Goal: Task Accomplishment & Management: Use online tool/utility

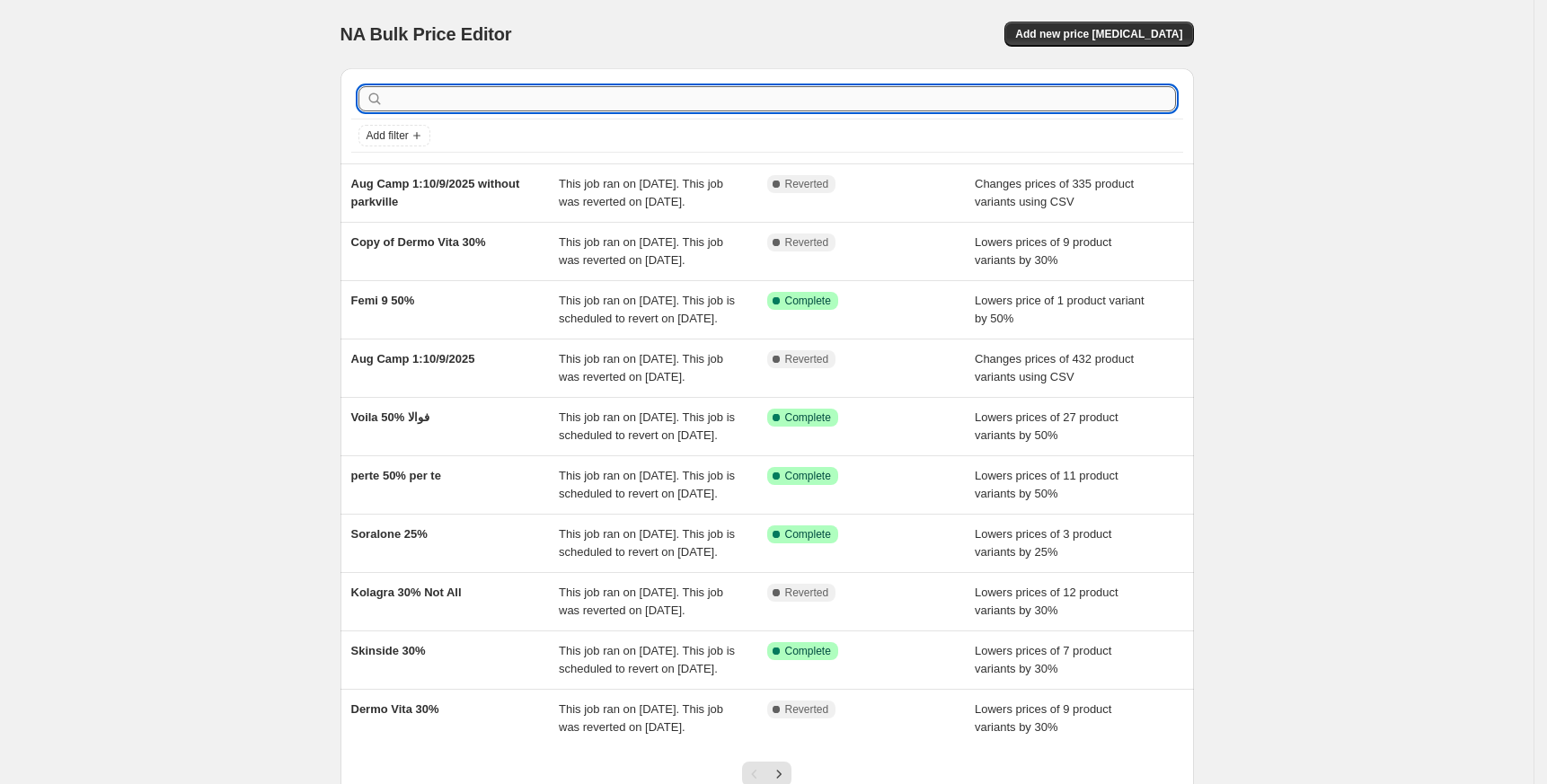
click at [723, 101] on input "text" at bounding box center [781, 98] width 788 height 25
type input "or"
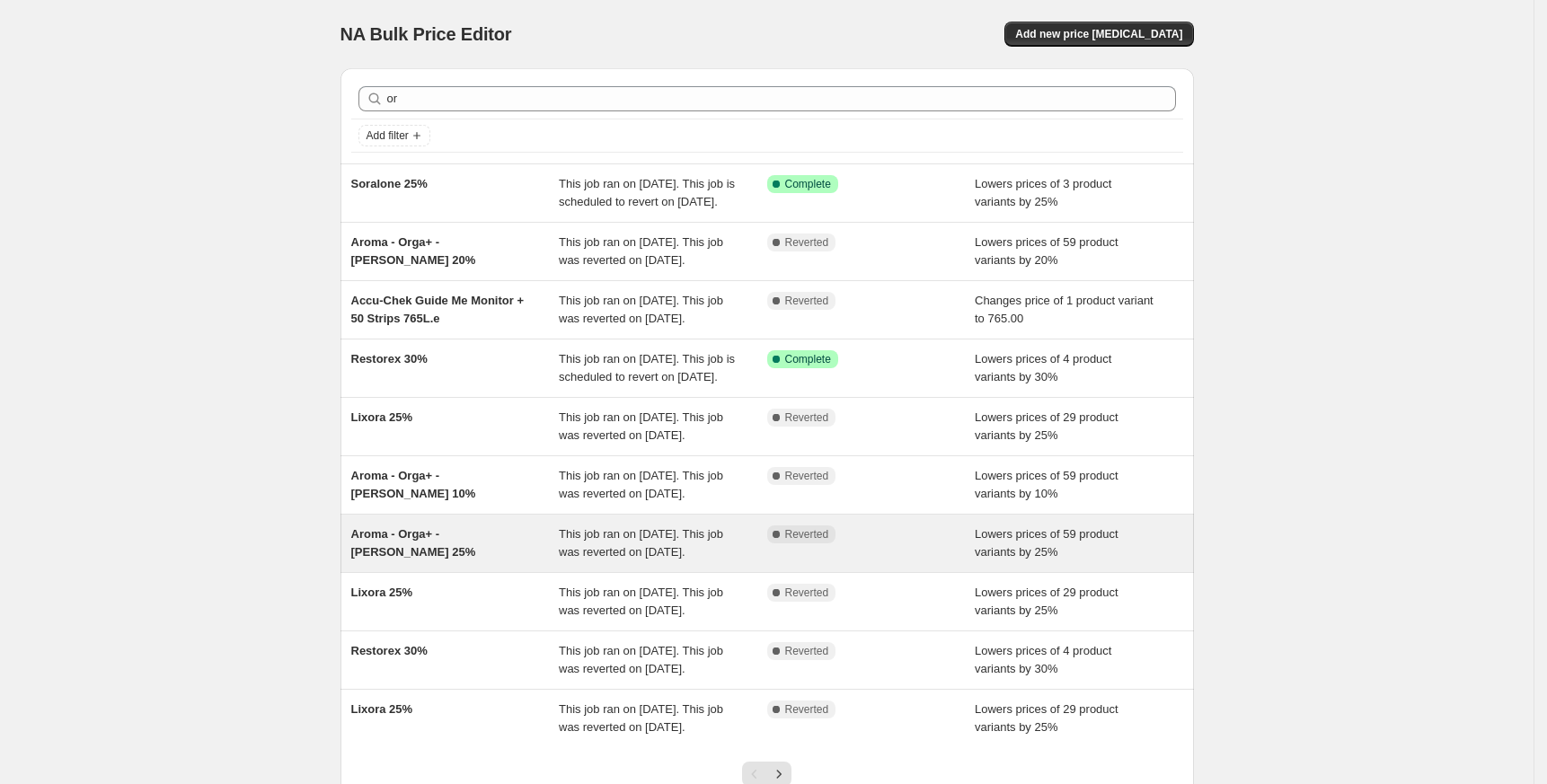
click at [463, 558] on span "Aroma - Orga+ - [PERSON_NAME] 25%" at bounding box center [414, 542] width 125 height 32
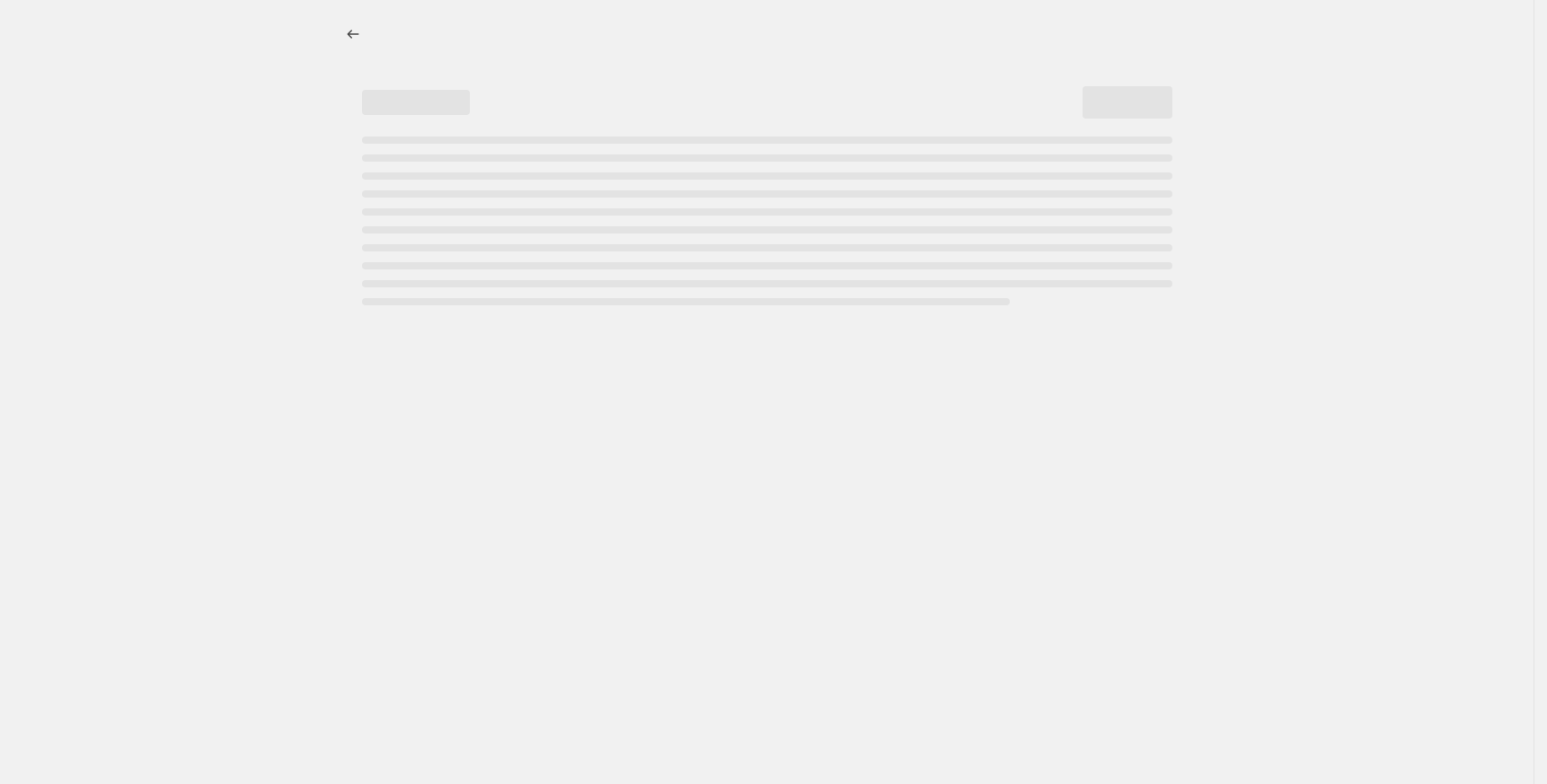
select select "percentage"
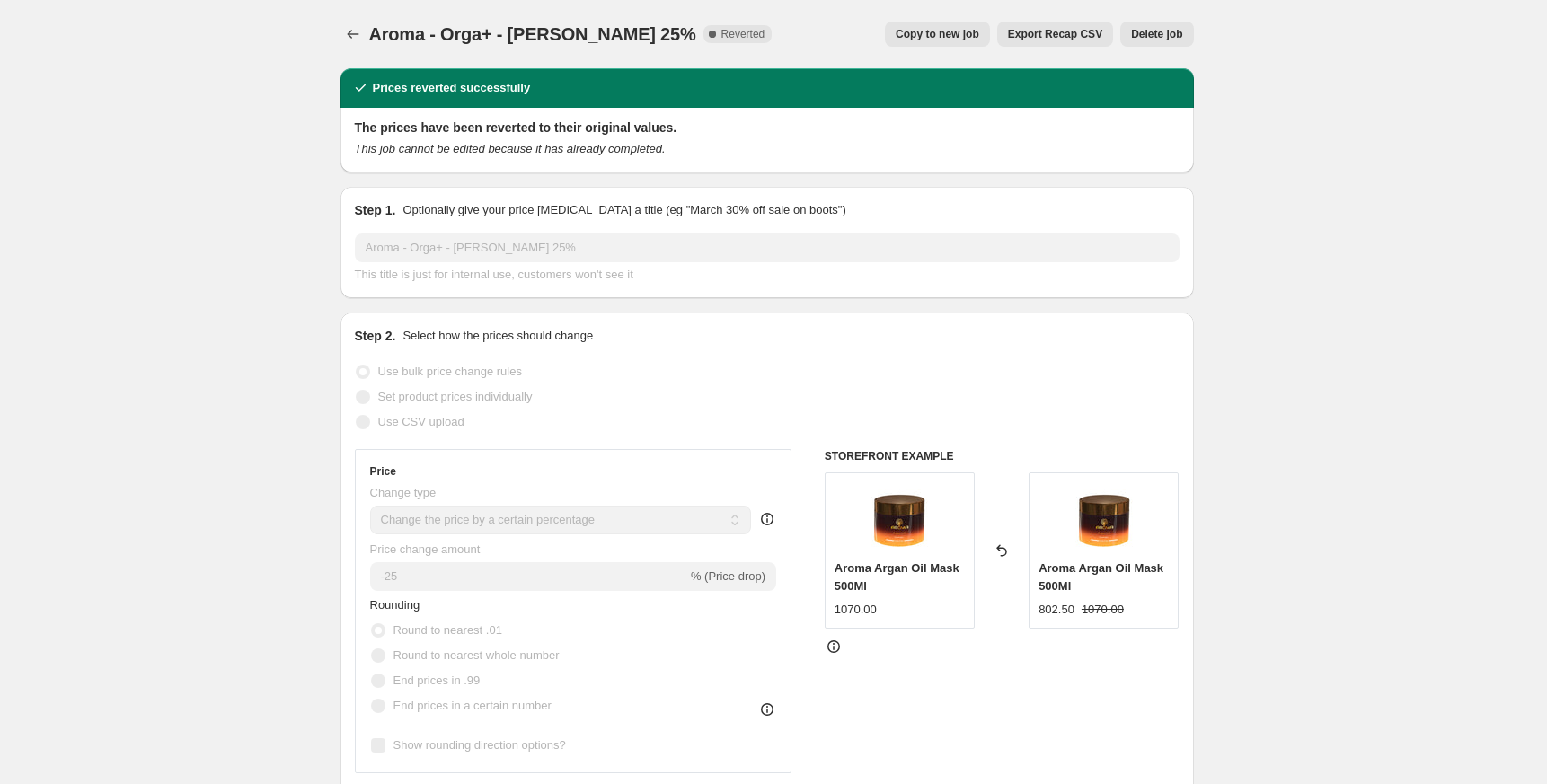
click at [962, 25] on button "Copy to new job" at bounding box center [937, 34] width 105 height 25
select select "percentage"
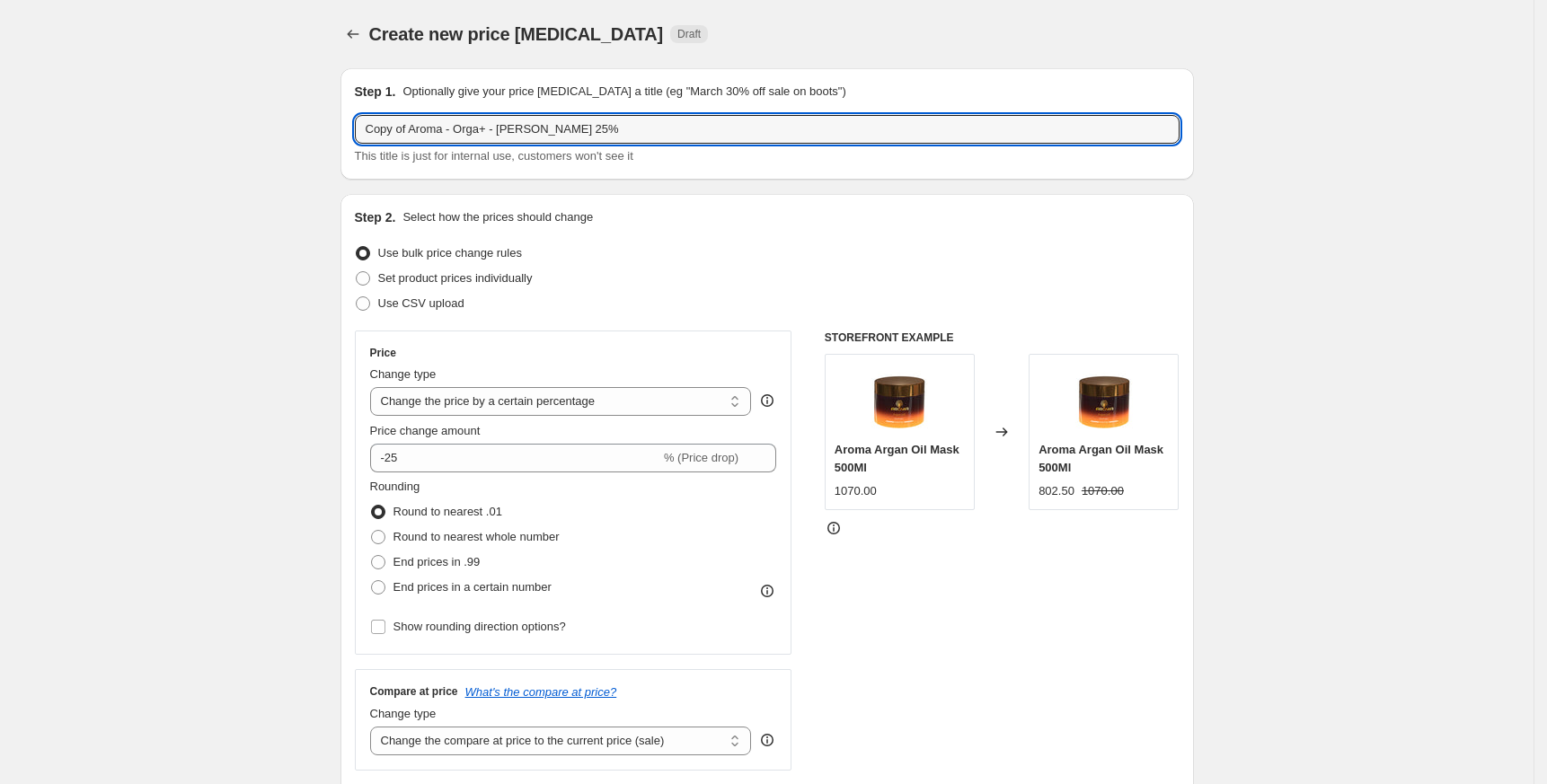
drag, startPoint x: 415, startPoint y: 131, endPoint x: 92, endPoint y: 133, distance: 323.0
click at [401, 127] on input "Aroma - Orga+ - [PERSON_NAME] 25%" at bounding box center [767, 129] width 825 height 29
click at [553, 125] on input "Aroma - Orga+ - [PERSON_NAME] 25%" at bounding box center [767, 129] width 825 height 29
paste input "Aroma ( hair mask not included at all)"
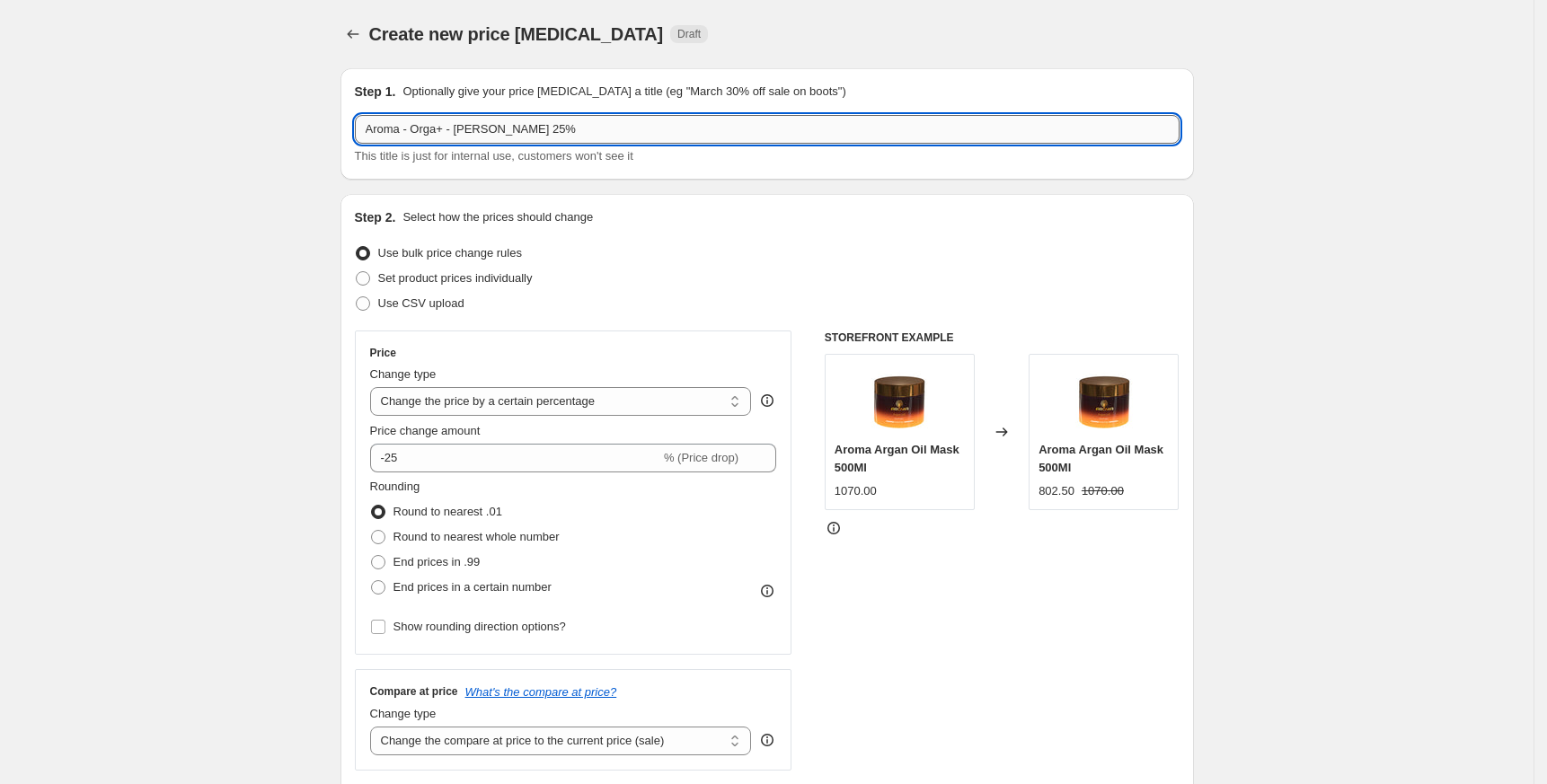
click at [492, 128] on input "Aroma - Orga+ - [PERSON_NAME] 25%" at bounding box center [767, 129] width 825 height 29
paste input "Aroma ( hair mask not included at all)"
drag, startPoint x: 495, startPoint y: 131, endPoint x: 494, endPoint y: 289, distance: 158.0
click at [493, 131] on input "Aroma - Orga+ - [PERSON_NAME] ( hair mask not included at all) 25%" at bounding box center [767, 129] width 825 height 29
drag, startPoint x: 418, startPoint y: 135, endPoint x: 194, endPoint y: 134, distance: 224.0
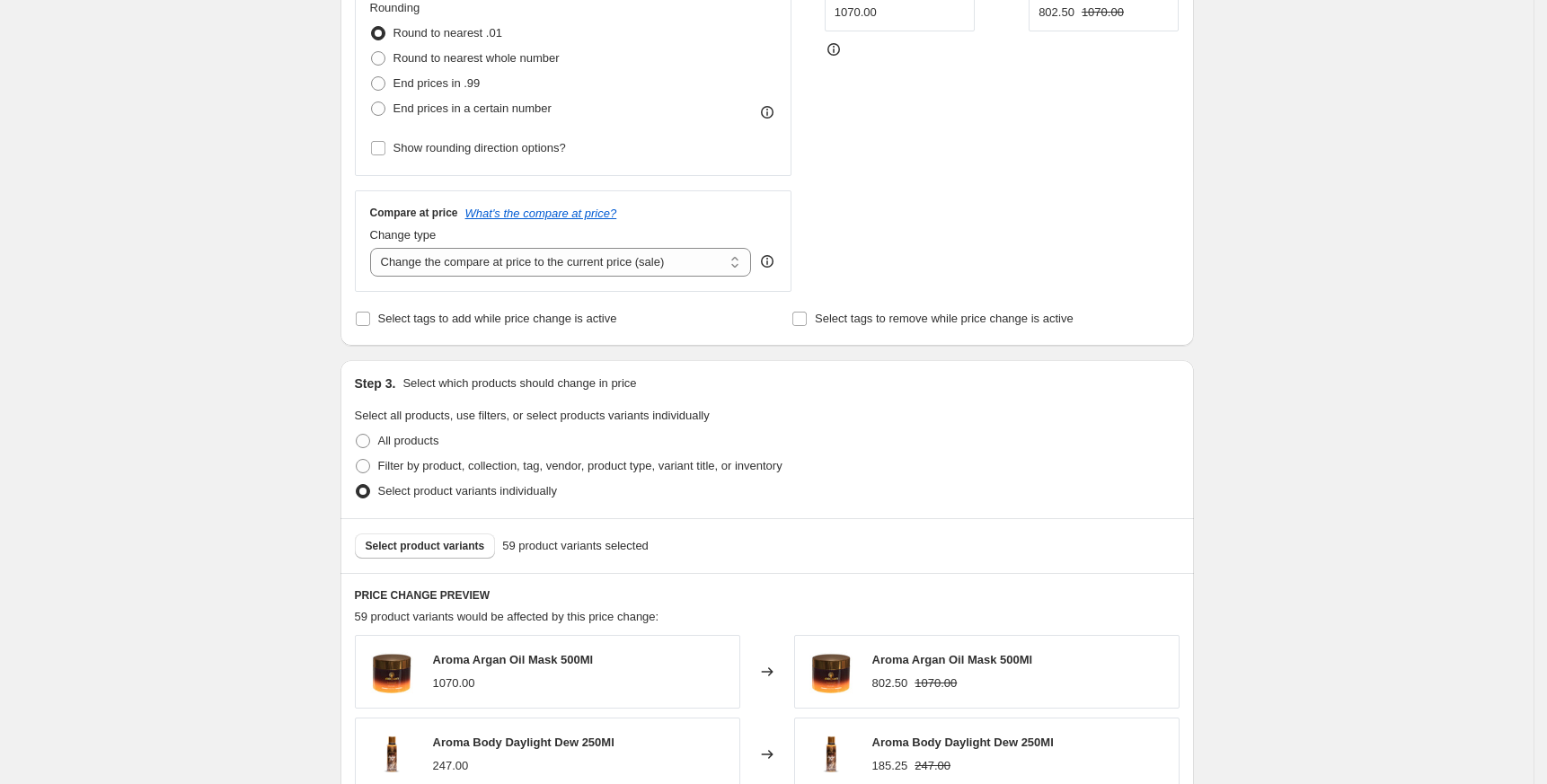
scroll to position [837, 0]
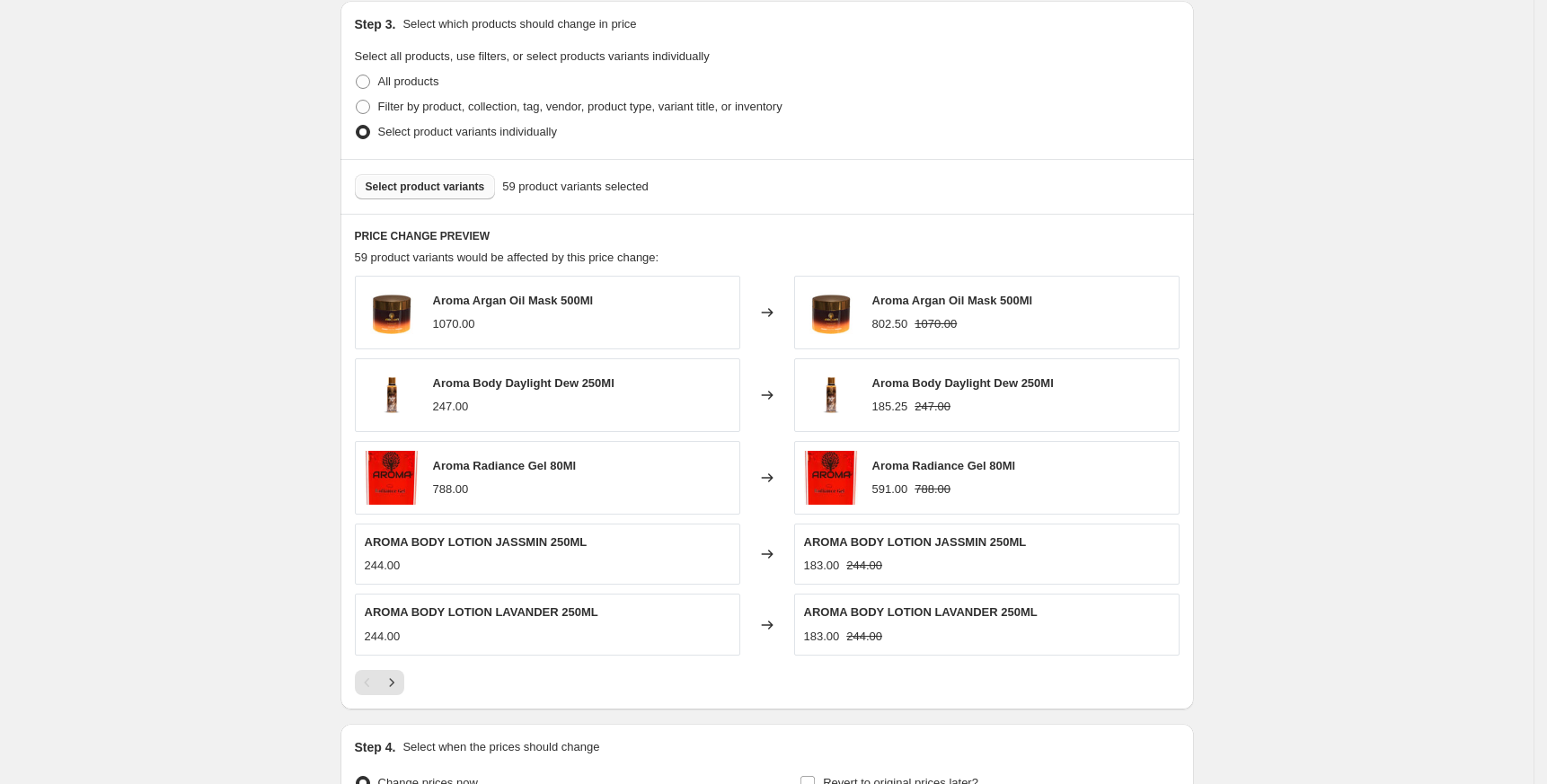
type input "Orga+ - [PERSON_NAME] ( hair mask not included at all) 25%"
click at [458, 196] on button "Select product variants" at bounding box center [425, 186] width 141 height 25
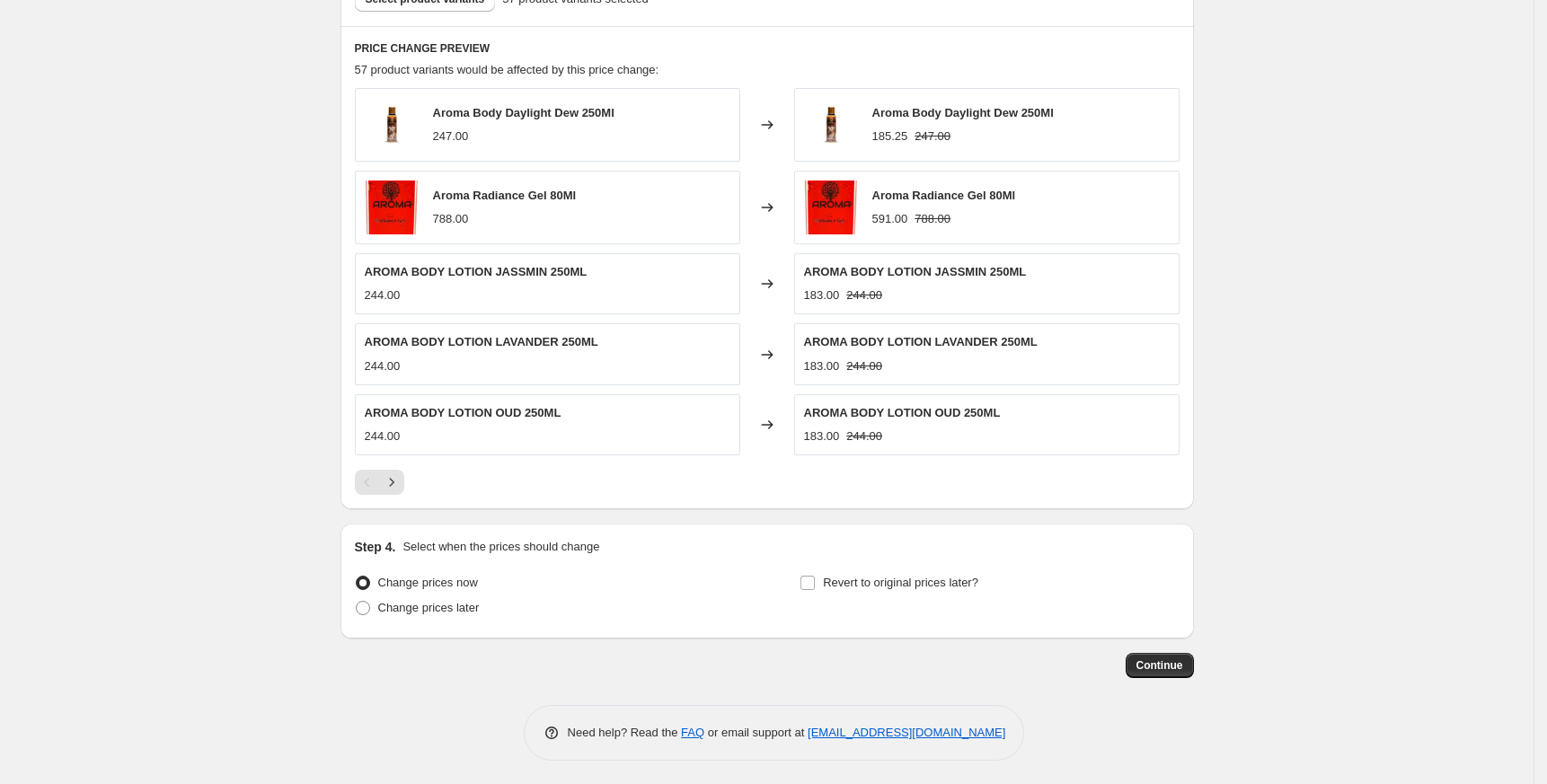
scroll to position [1029, 0]
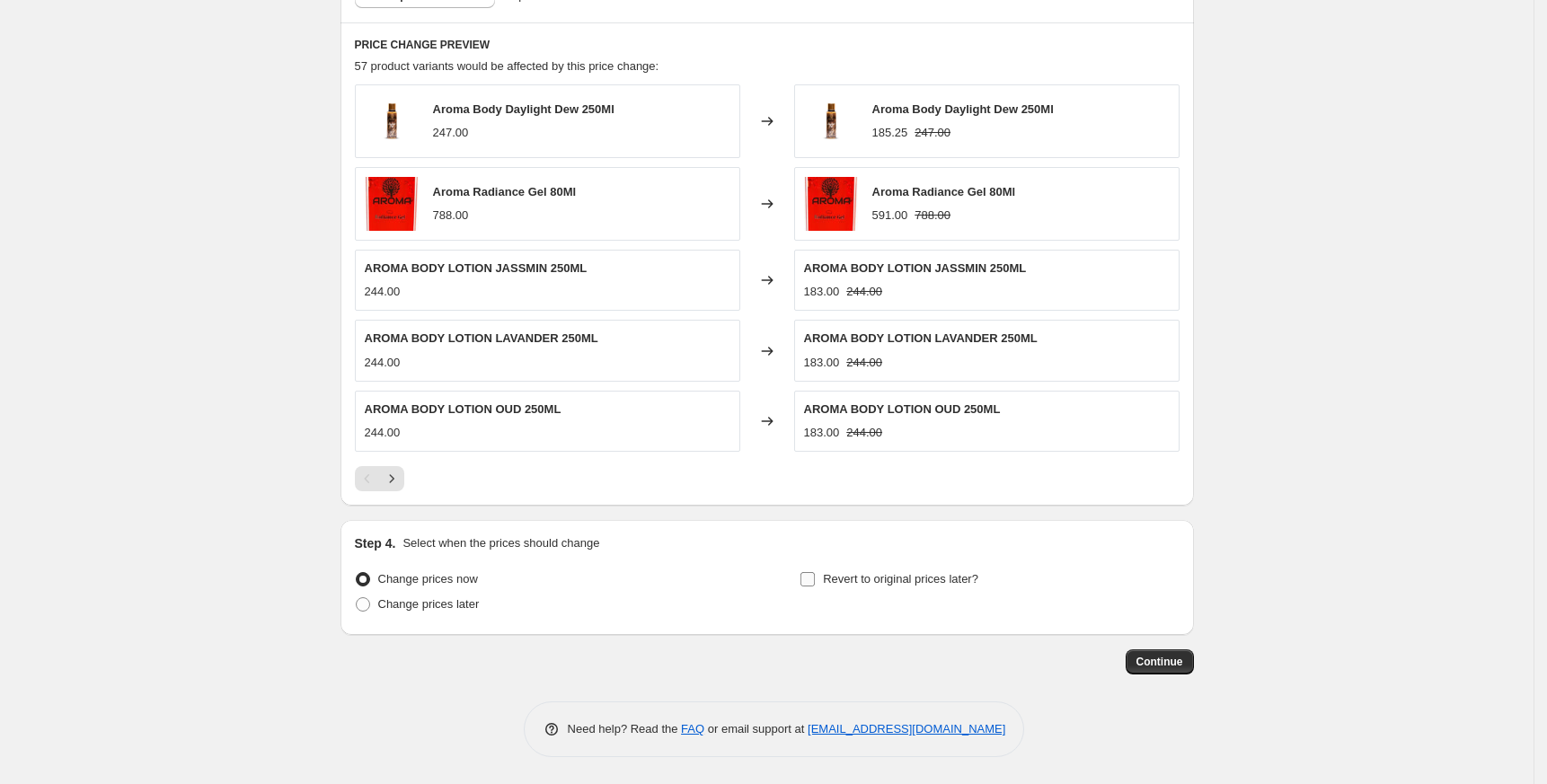
click at [846, 582] on span "Revert to original prices later?" at bounding box center [900, 579] width 155 height 14
click at [815, 582] on input "Revert to original prices later?" at bounding box center [807, 579] width 15 height 15
checkbox input "true"
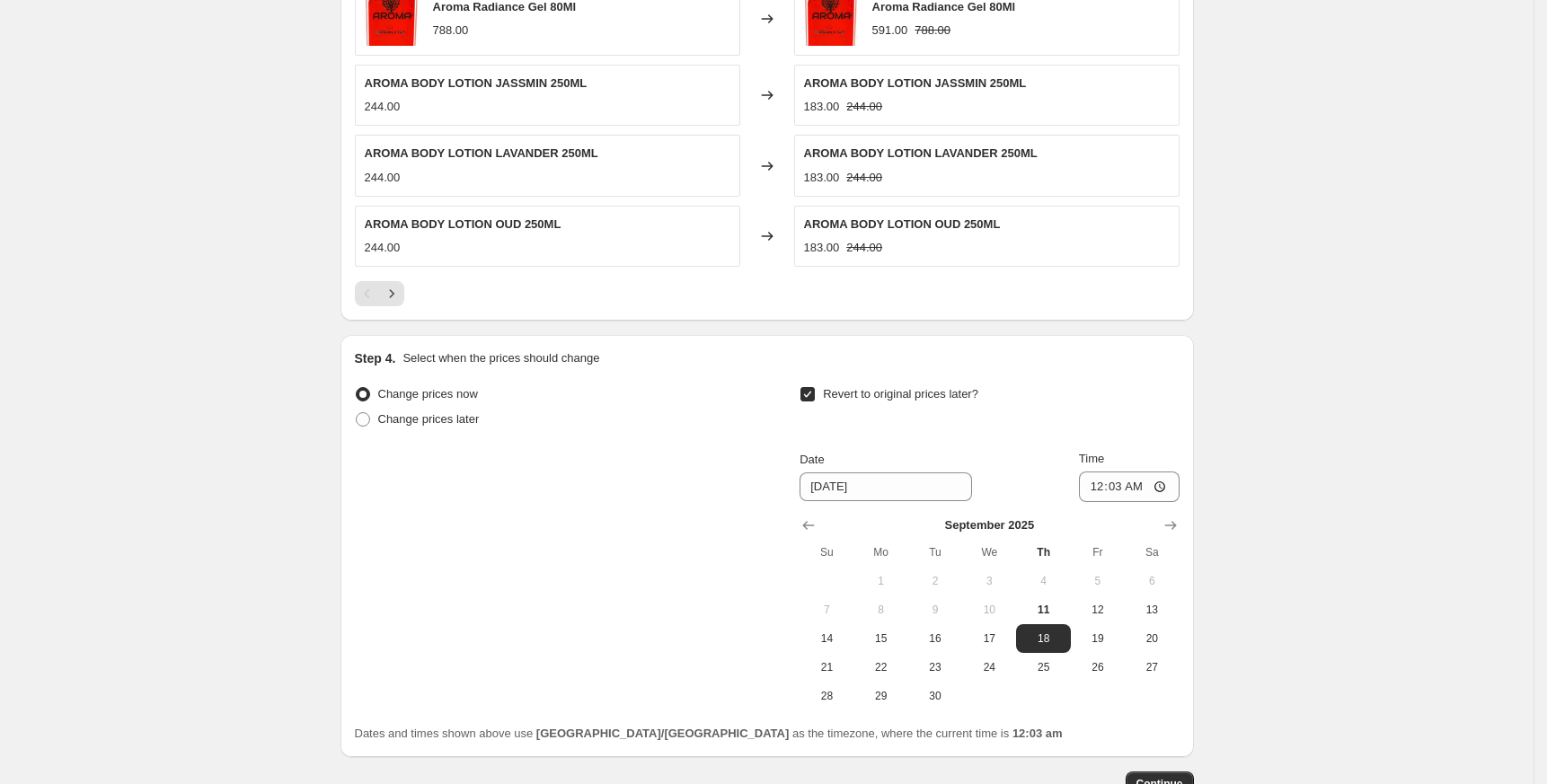
scroll to position [1338, 0]
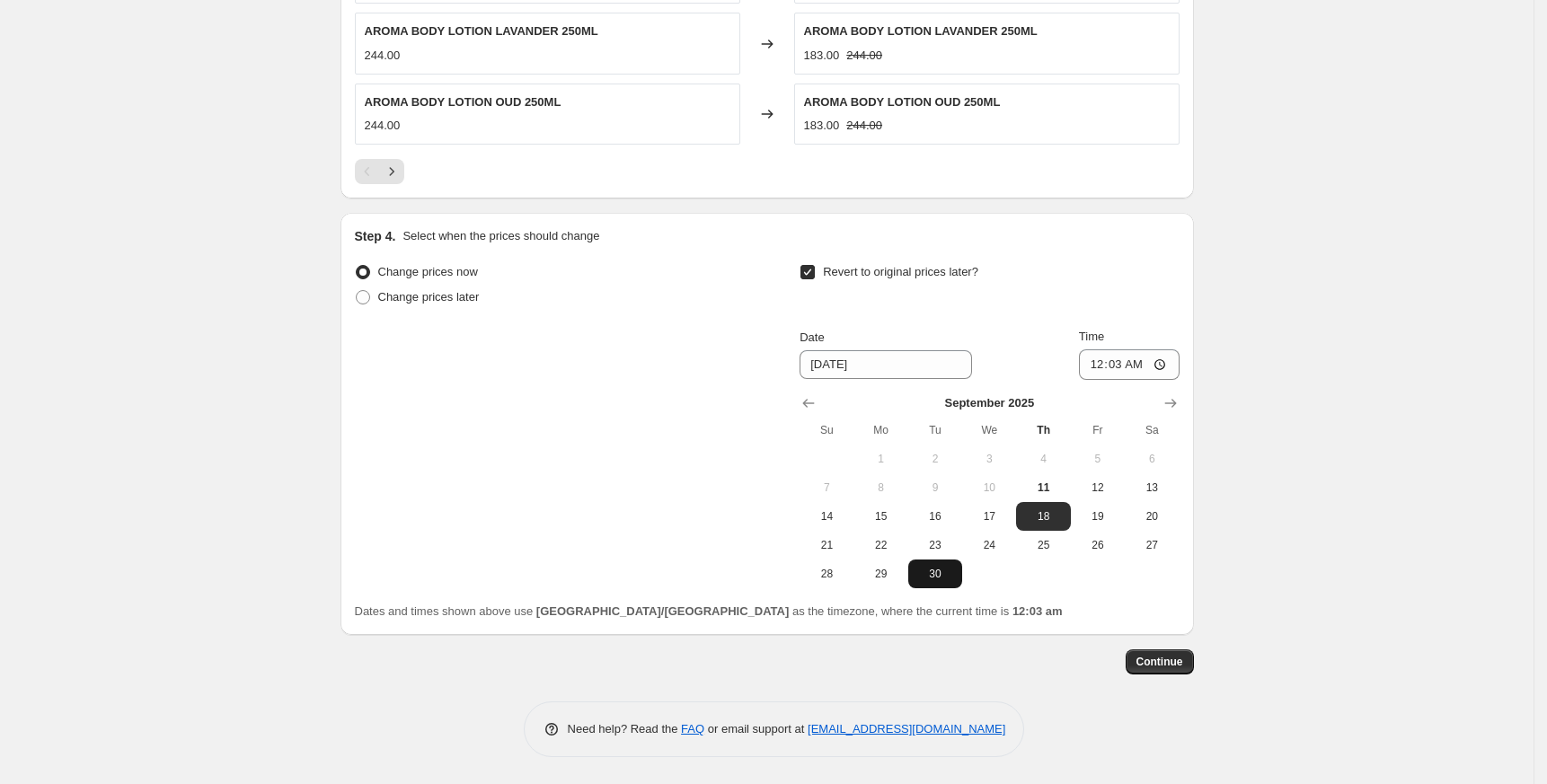
click at [936, 575] on span "30" at bounding box center [935, 573] width 40 height 15
type input "[DATE]"
click at [1094, 373] on input "00:03" at bounding box center [1129, 364] width 101 height 31
type input "23:59"
click at [1175, 652] on button "Continue" at bounding box center [1160, 661] width 68 height 25
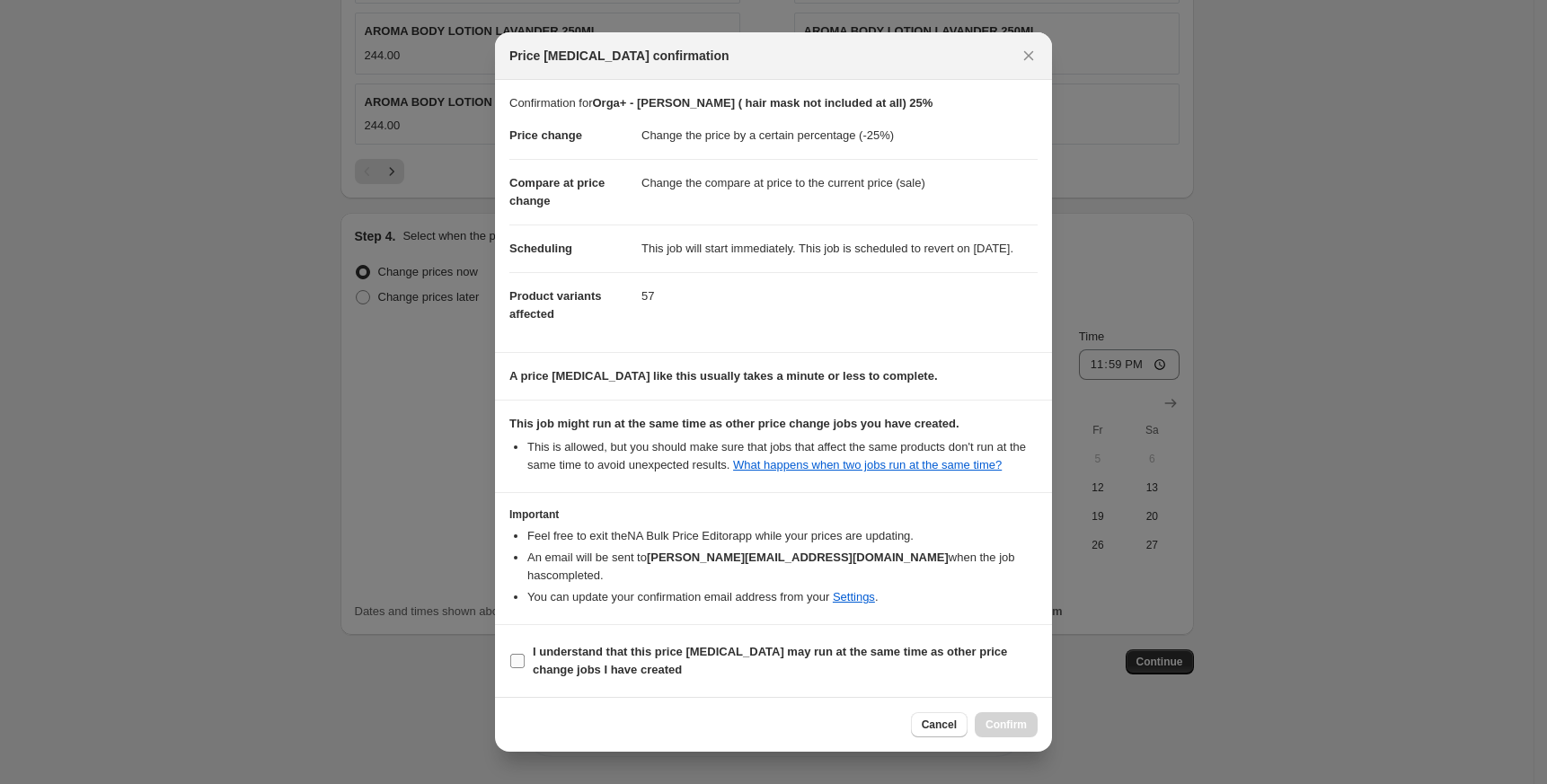
click at [566, 642] on span "I understand that this price [MEDICAL_DATA] may run at the same time as other p…" at bounding box center [785, 660] width 505 height 36
click at [525, 653] on input "I understand that this price [MEDICAL_DATA] may run at the same time as other p…" at bounding box center [517, 660] width 15 height 15
checkbox input "true"
click at [1006, 723] on span "Confirm" at bounding box center [1006, 725] width 42 height 15
type input "Orga+ - [PERSON_NAME] ( hair mask not included at all) 25%"
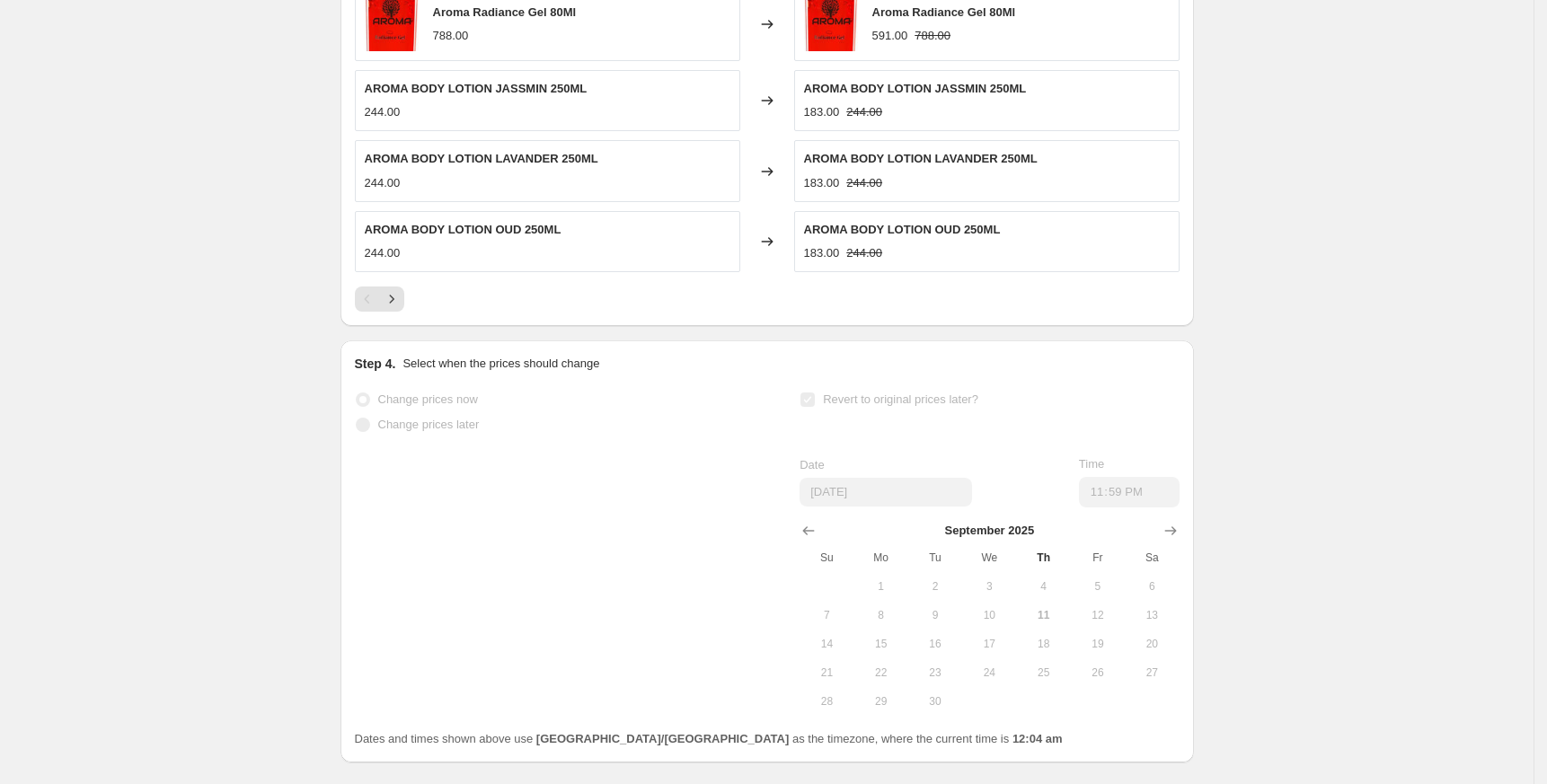
scroll to position [1385, 0]
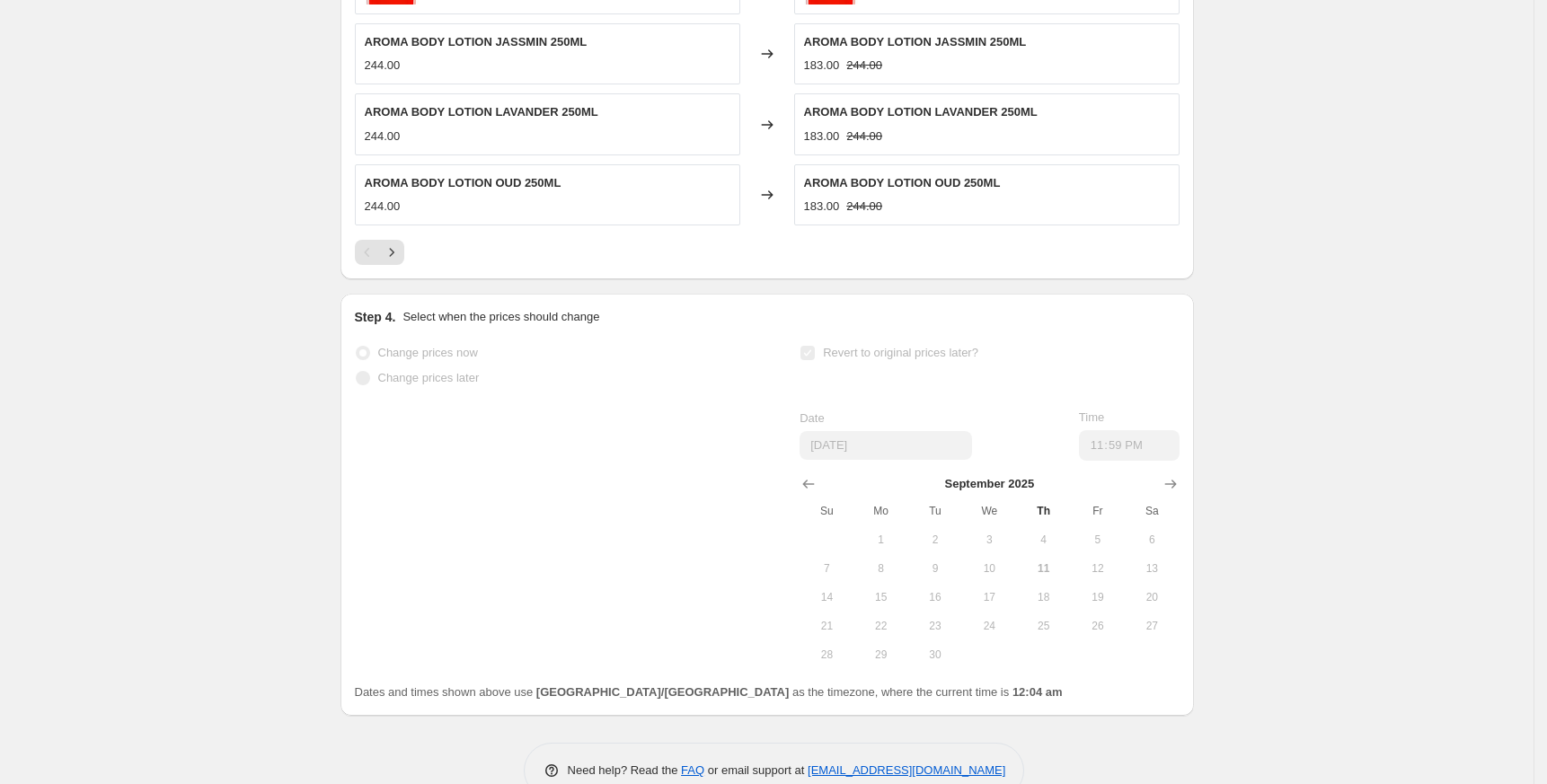
select select "percentage"
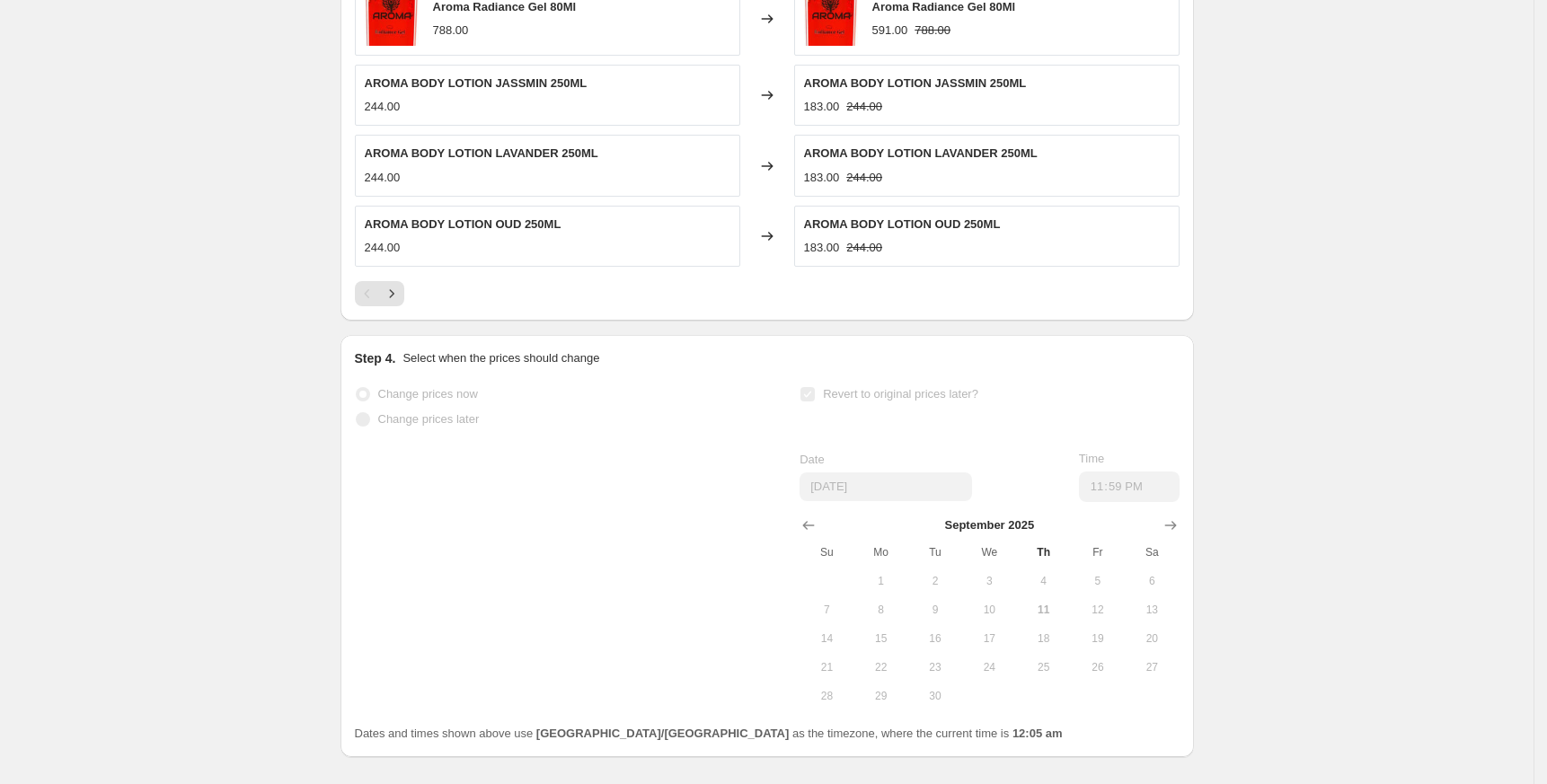
scroll to position [0, 0]
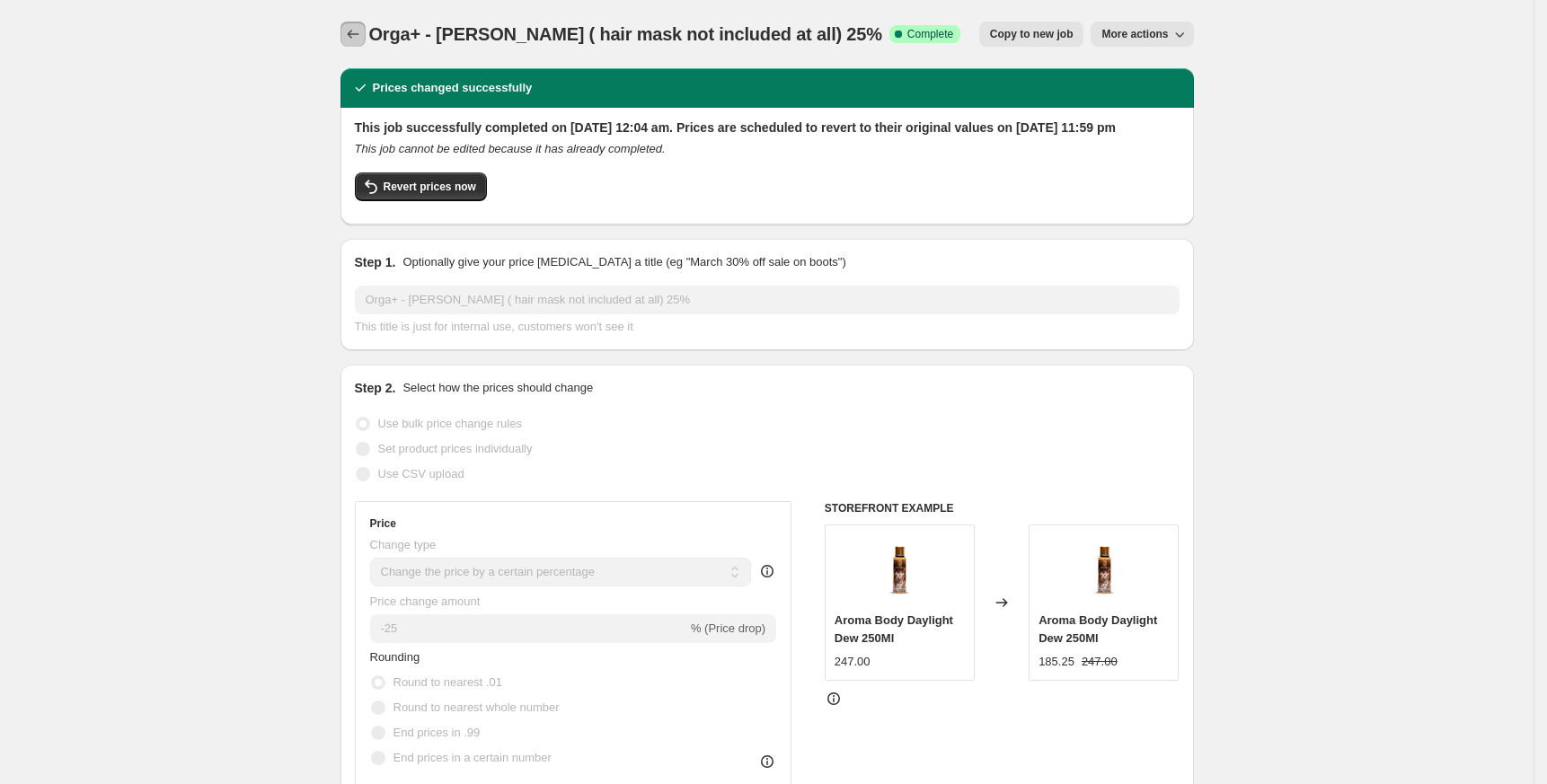
click at [357, 26] on icon "Price change jobs" at bounding box center [353, 34] width 18 height 18
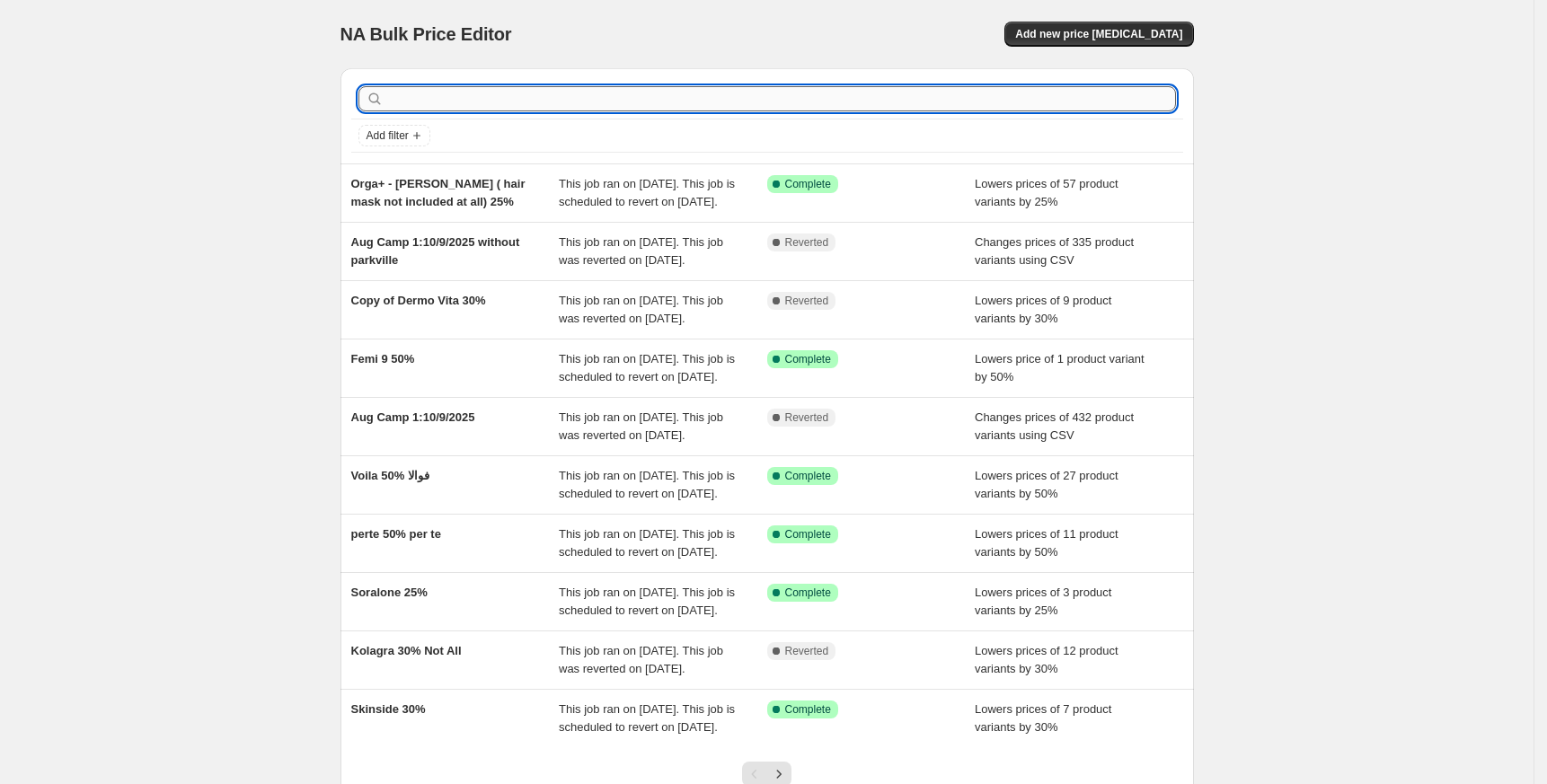
click at [520, 97] on input "text" at bounding box center [781, 98] width 788 height 25
paste input "duxgen"
type input "duxgen"
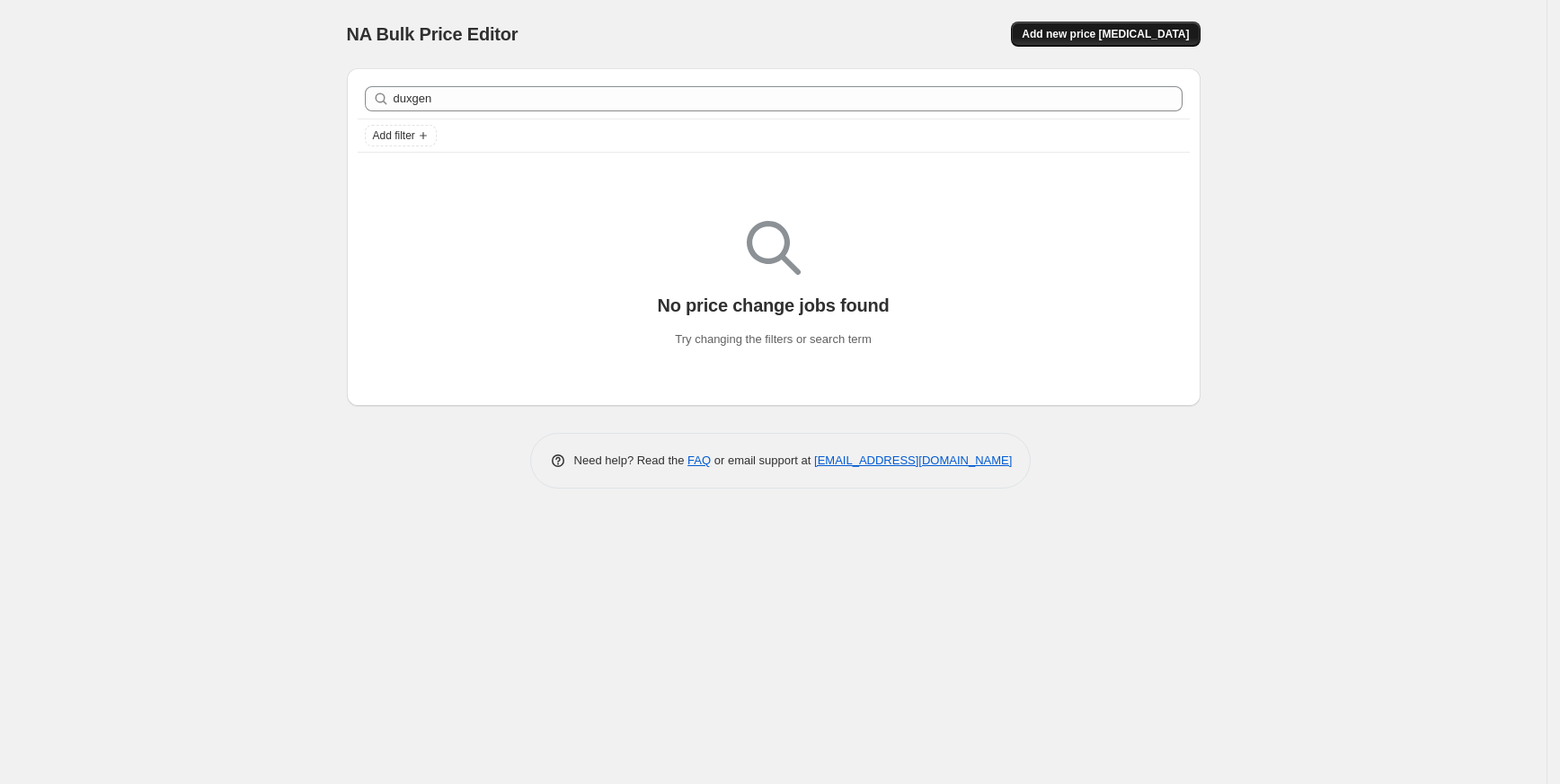
click at [1123, 39] on span "Add new price [MEDICAL_DATA]" at bounding box center [1104, 34] width 167 height 15
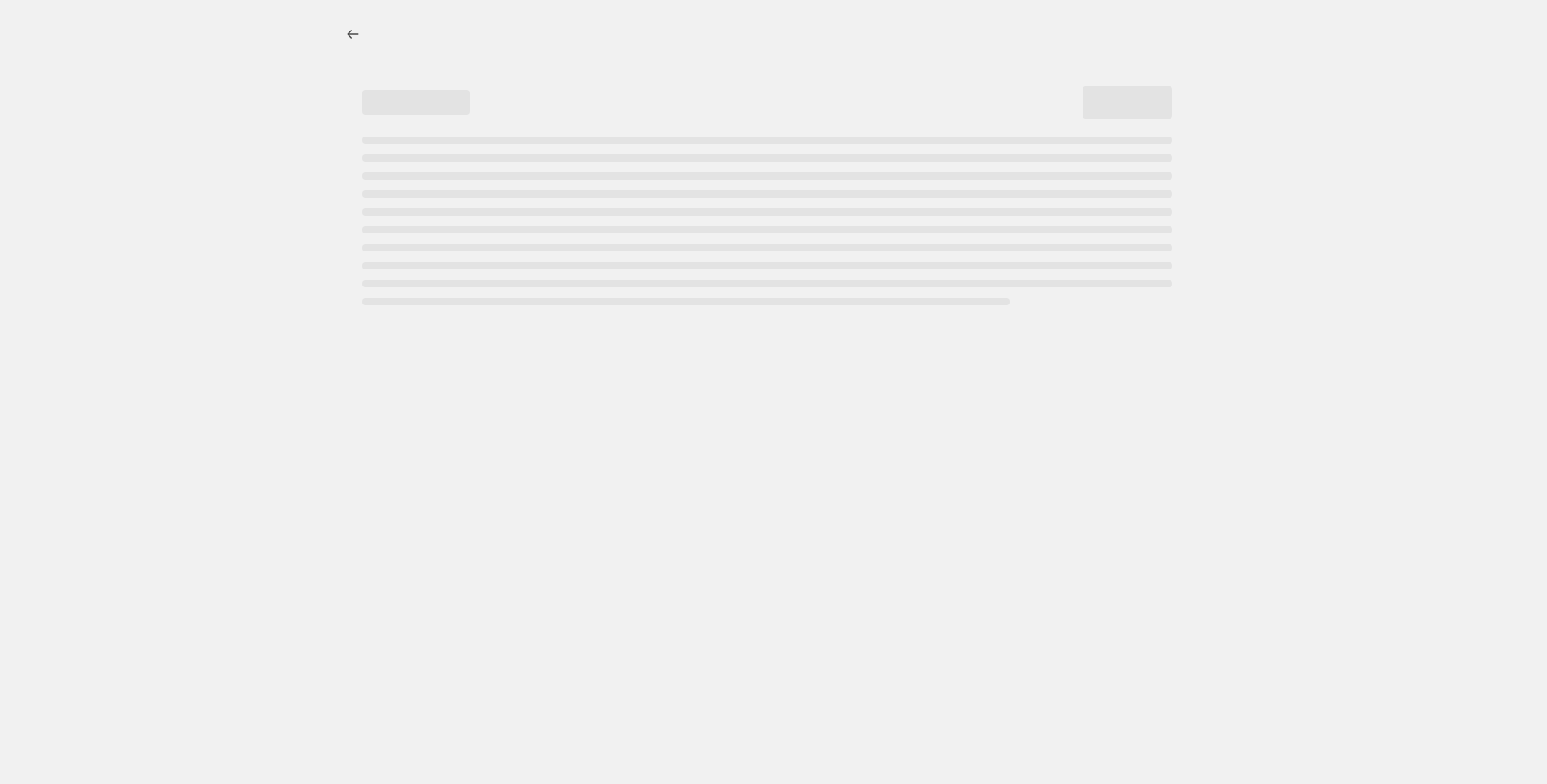
select select "percentage"
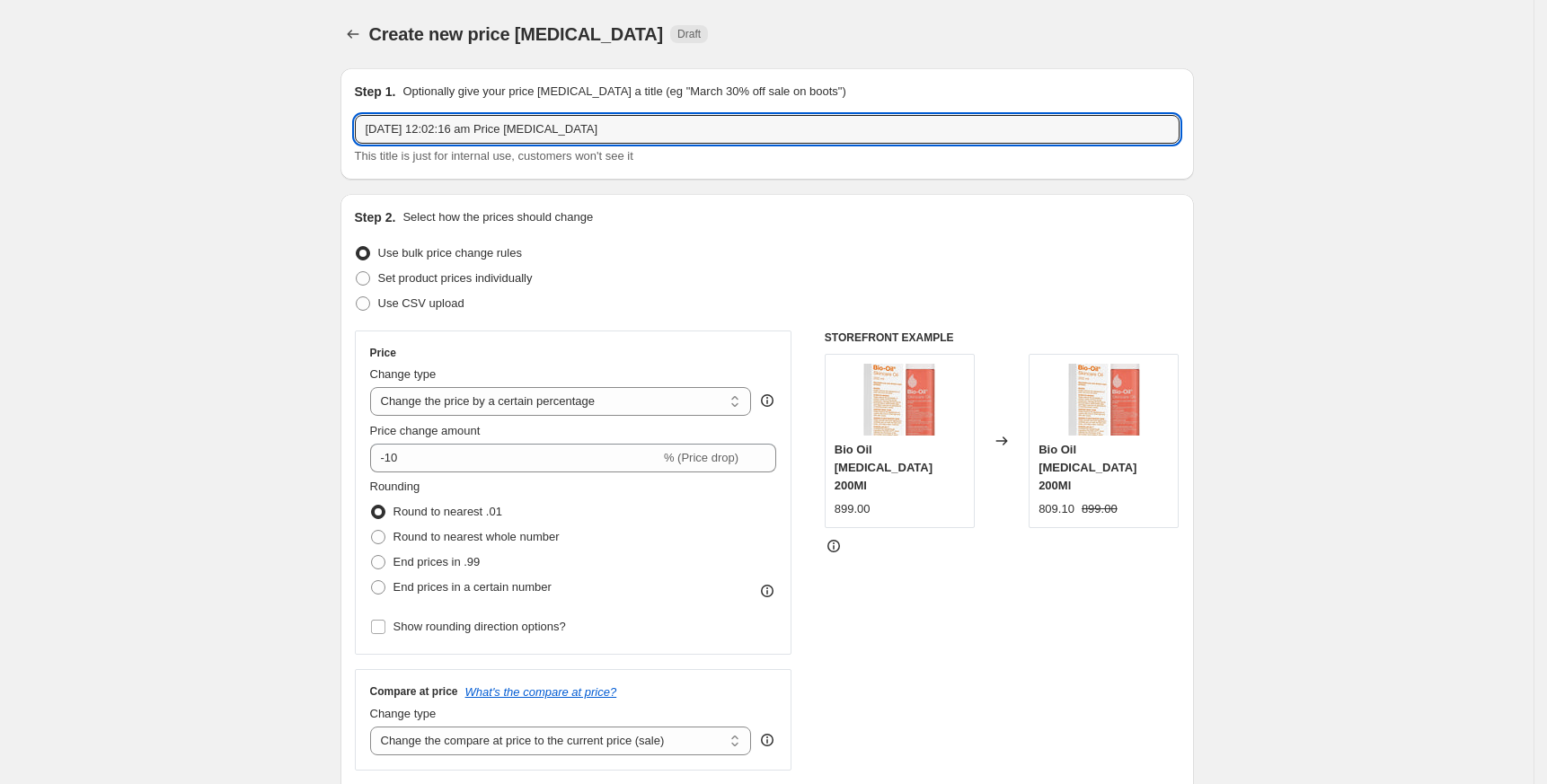
drag, startPoint x: 654, startPoint y: 126, endPoint x: -169, endPoint y: 135, distance: 823.0
click at [0, 135] on html "Home Settings Plans Skip to content Create new price [MEDICAL_DATA]. This page …" at bounding box center [774, 392] width 1547 height 784
paste input "duxgen"
type input "duxgen 25%"
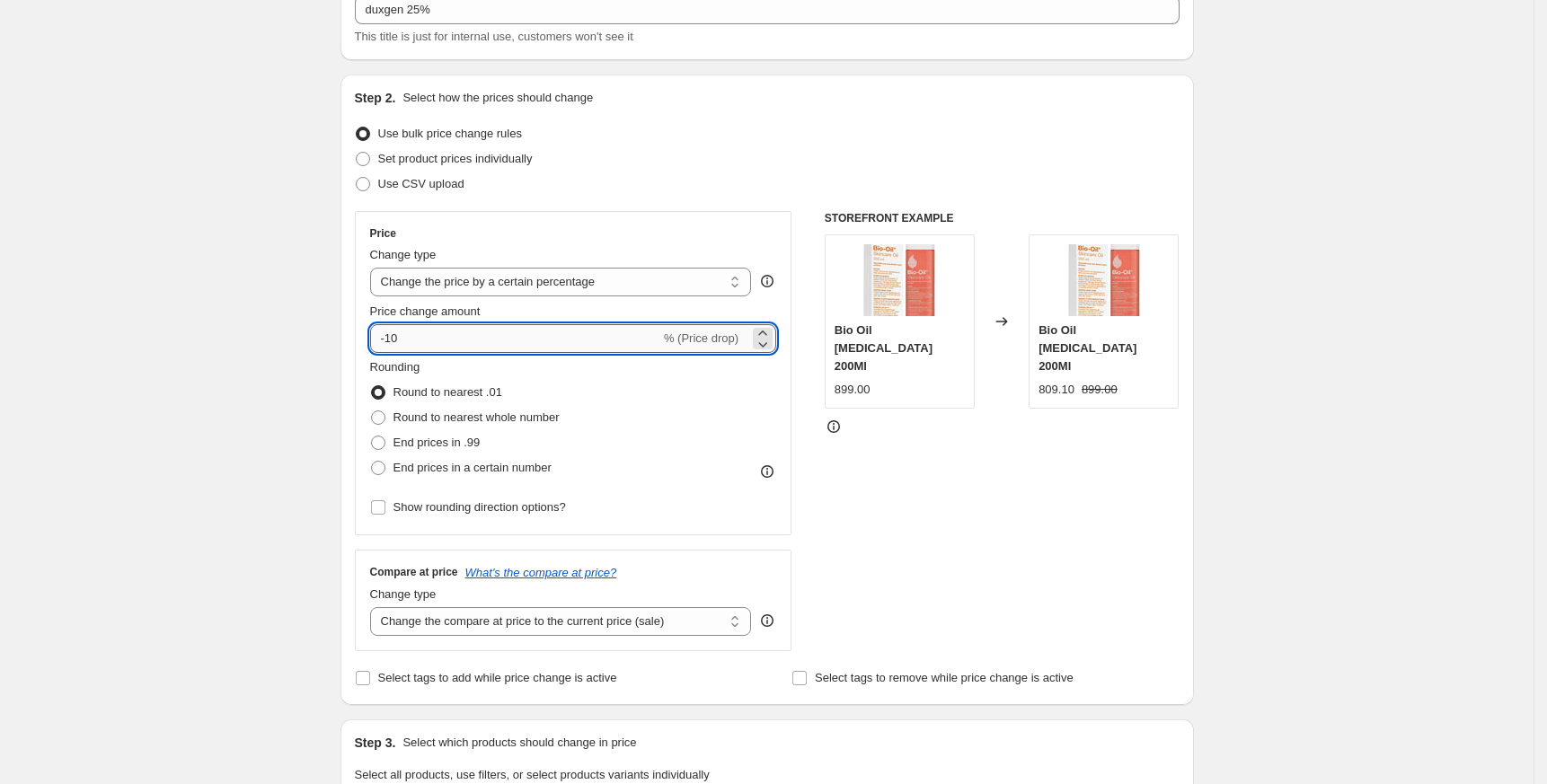
click at [448, 340] on input "-10" at bounding box center [515, 338] width 290 height 29
type input "-1"
type input "-25"
click at [173, 327] on div "Create new price [MEDICAL_DATA]. This page is ready Create new price [MEDICAL_D…" at bounding box center [767, 777] width 1533 height 1795
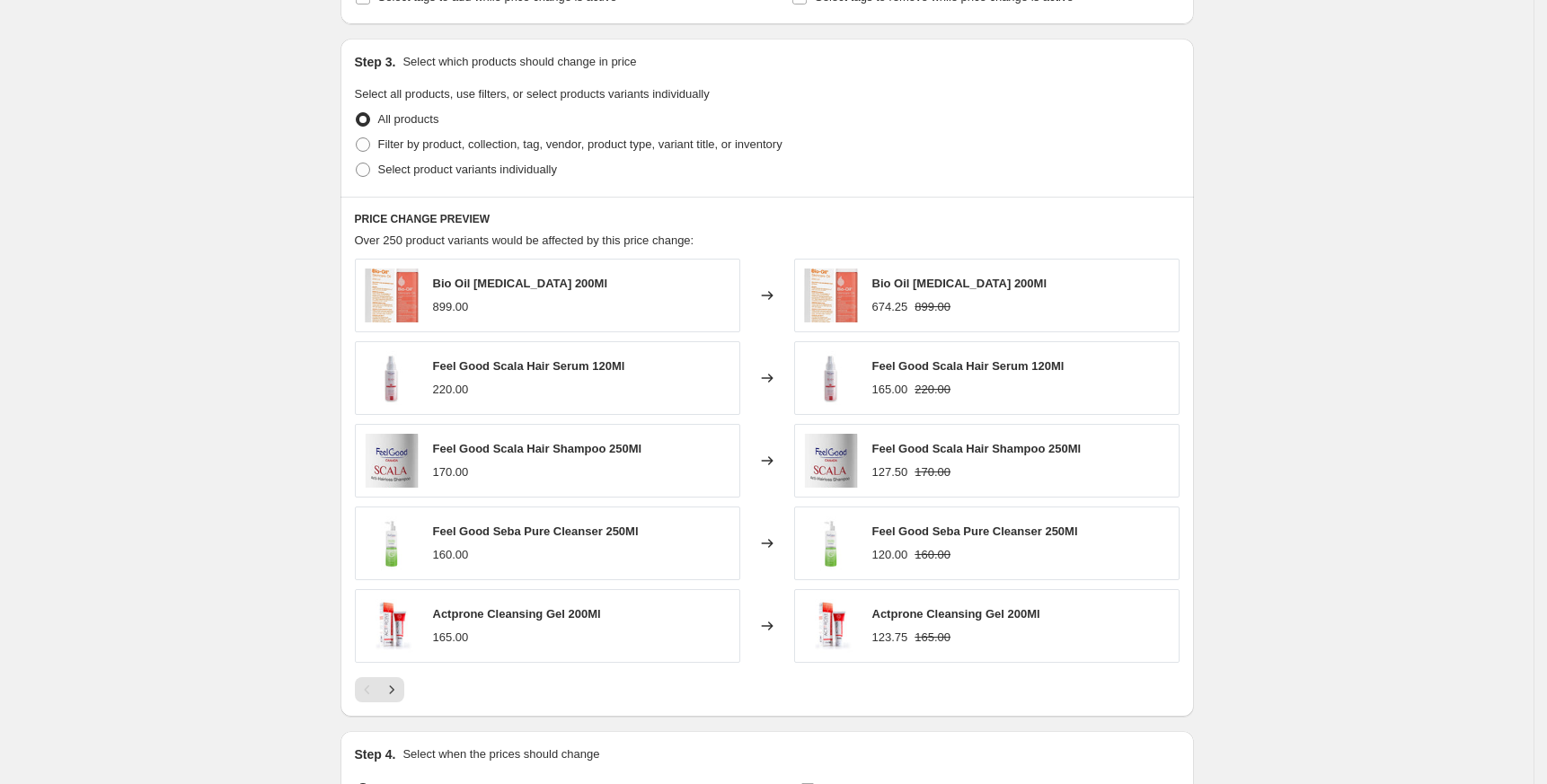
scroll to position [837, 0]
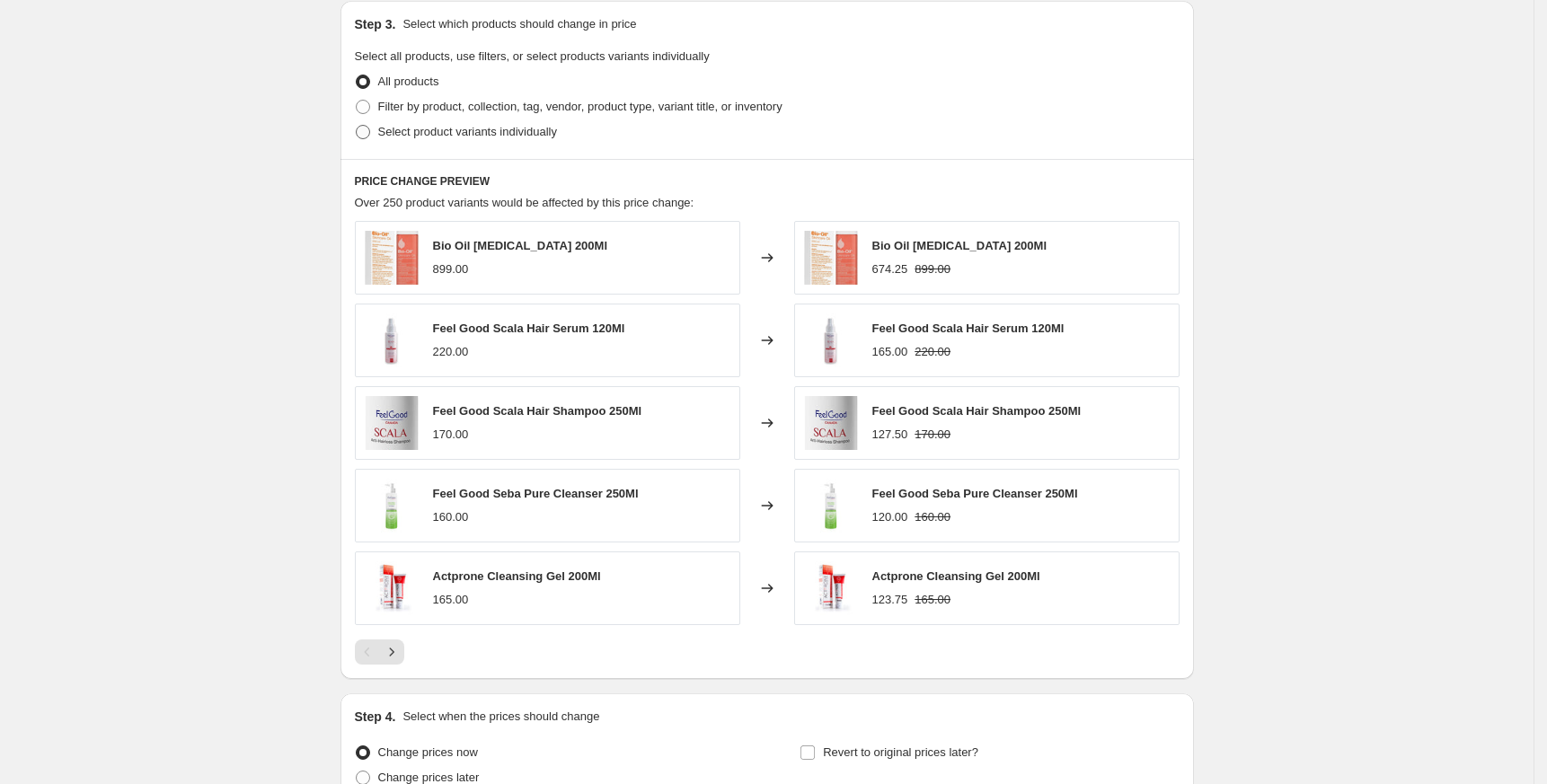
click at [477, 138] on span "Select product variants individually" at bounding box center [467, 132] width 179 height 14
click at [357, 126] on input "Select product variants individually" at bounding box center [356, 125] width 1 height 1
radio input "true"
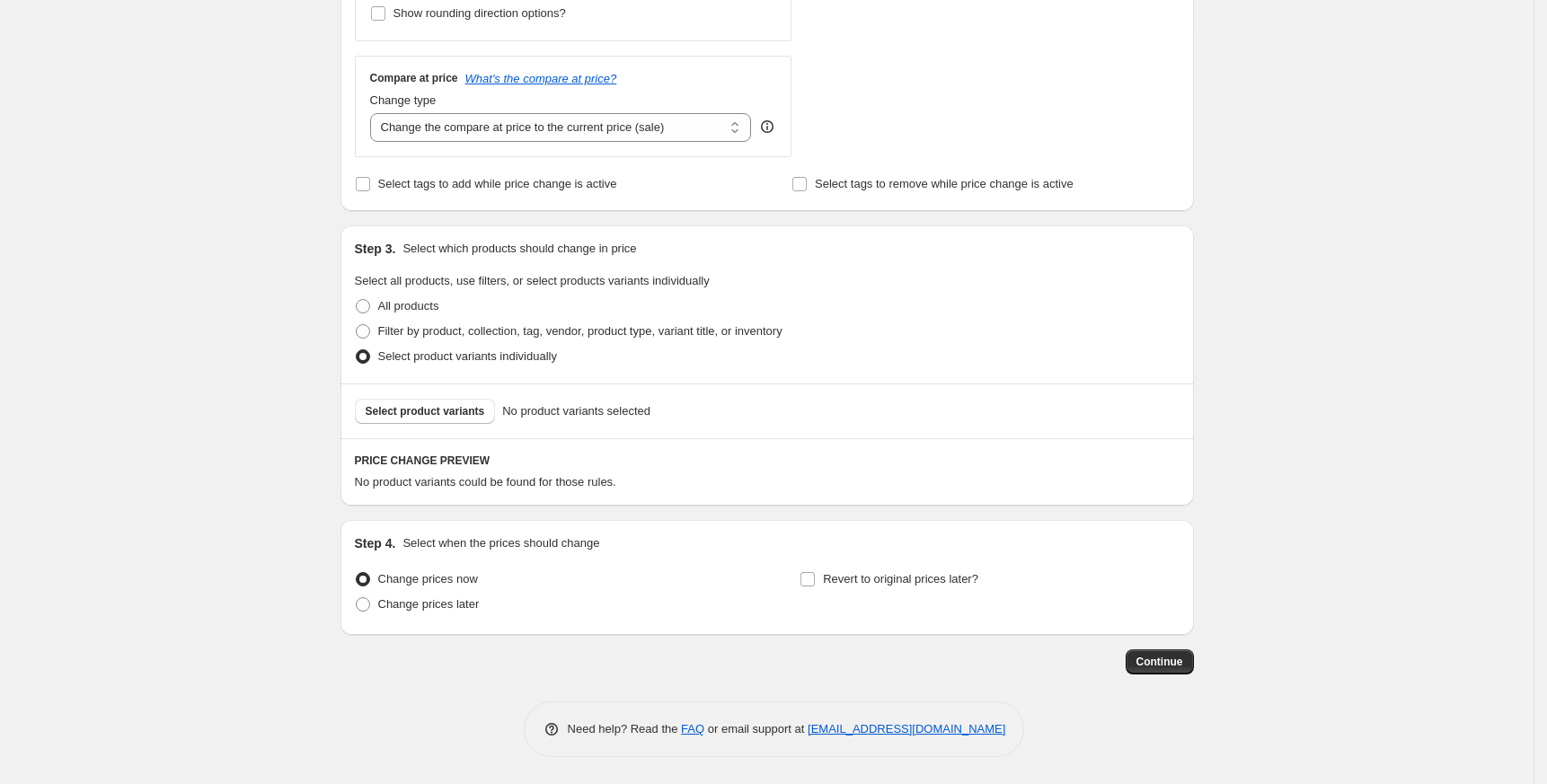
scroll to position [614, 0]
click at [428, 404] on button "Select product variants" at bounding box center [425, 411] width 141 height 25
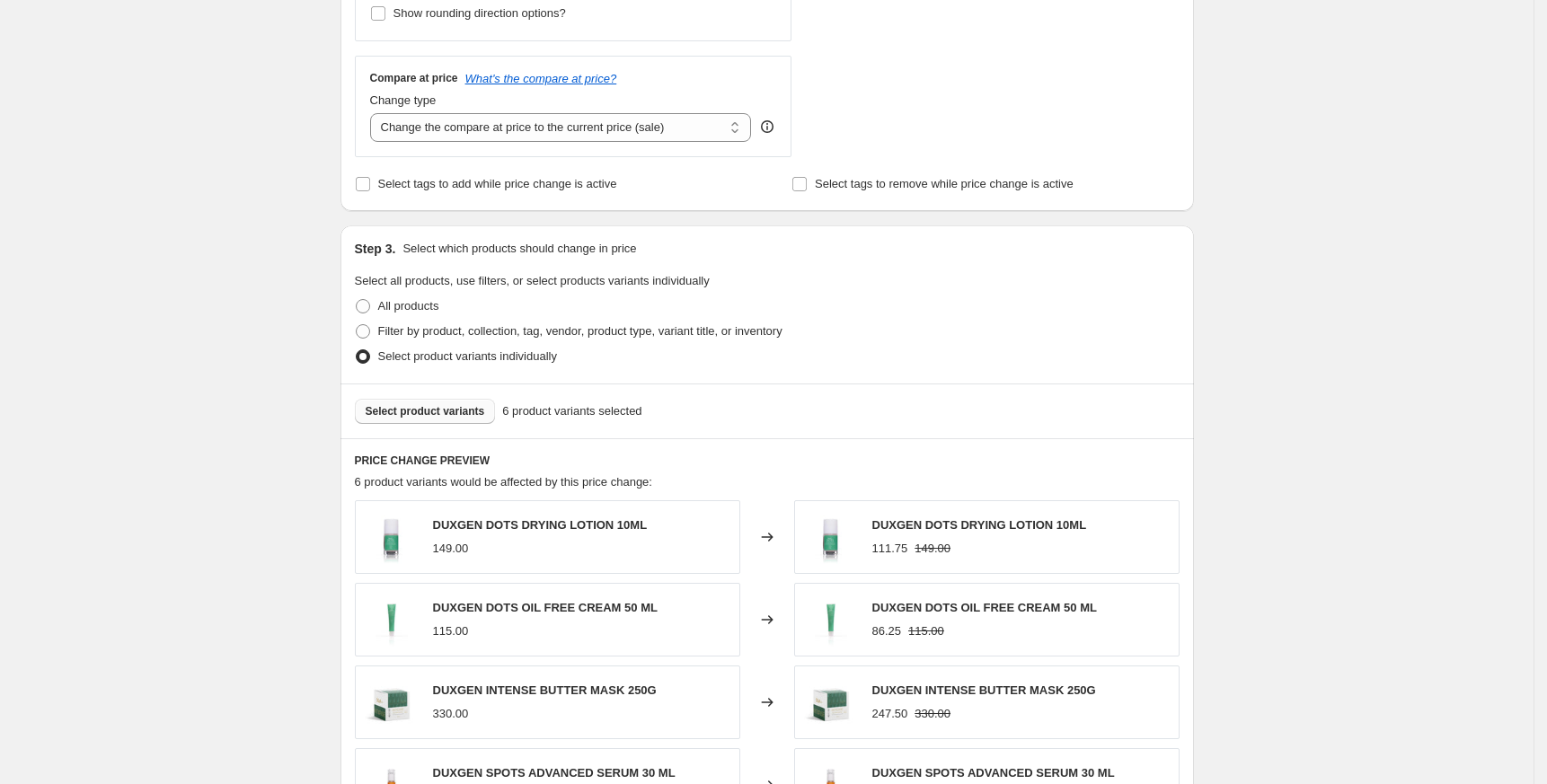
scroll to position [0, 0]
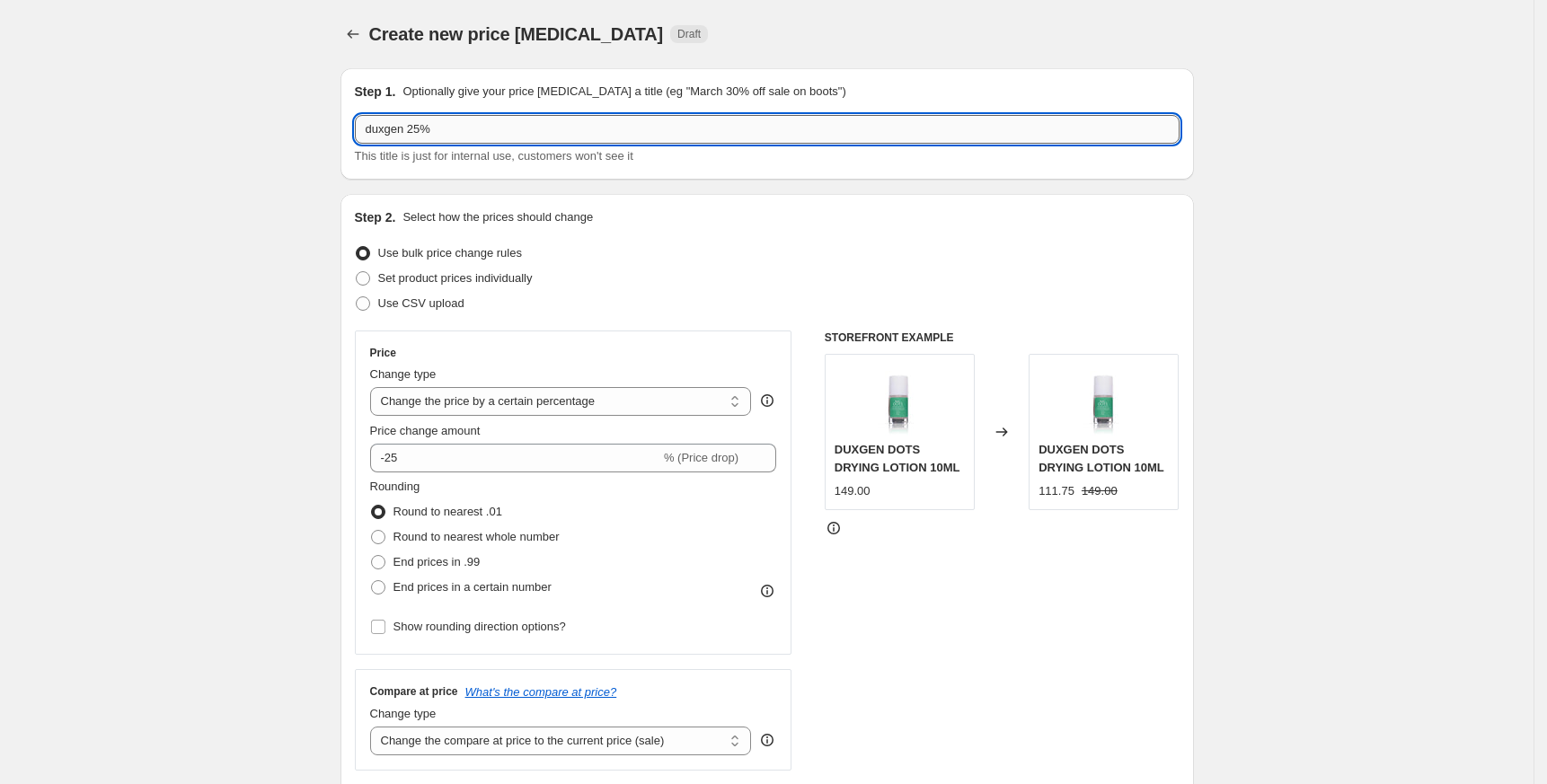
click at [420, 131] on input "duxgen 25%" at bounding box center [767, 129] width 825 height 29
type input "duxgen 15%"
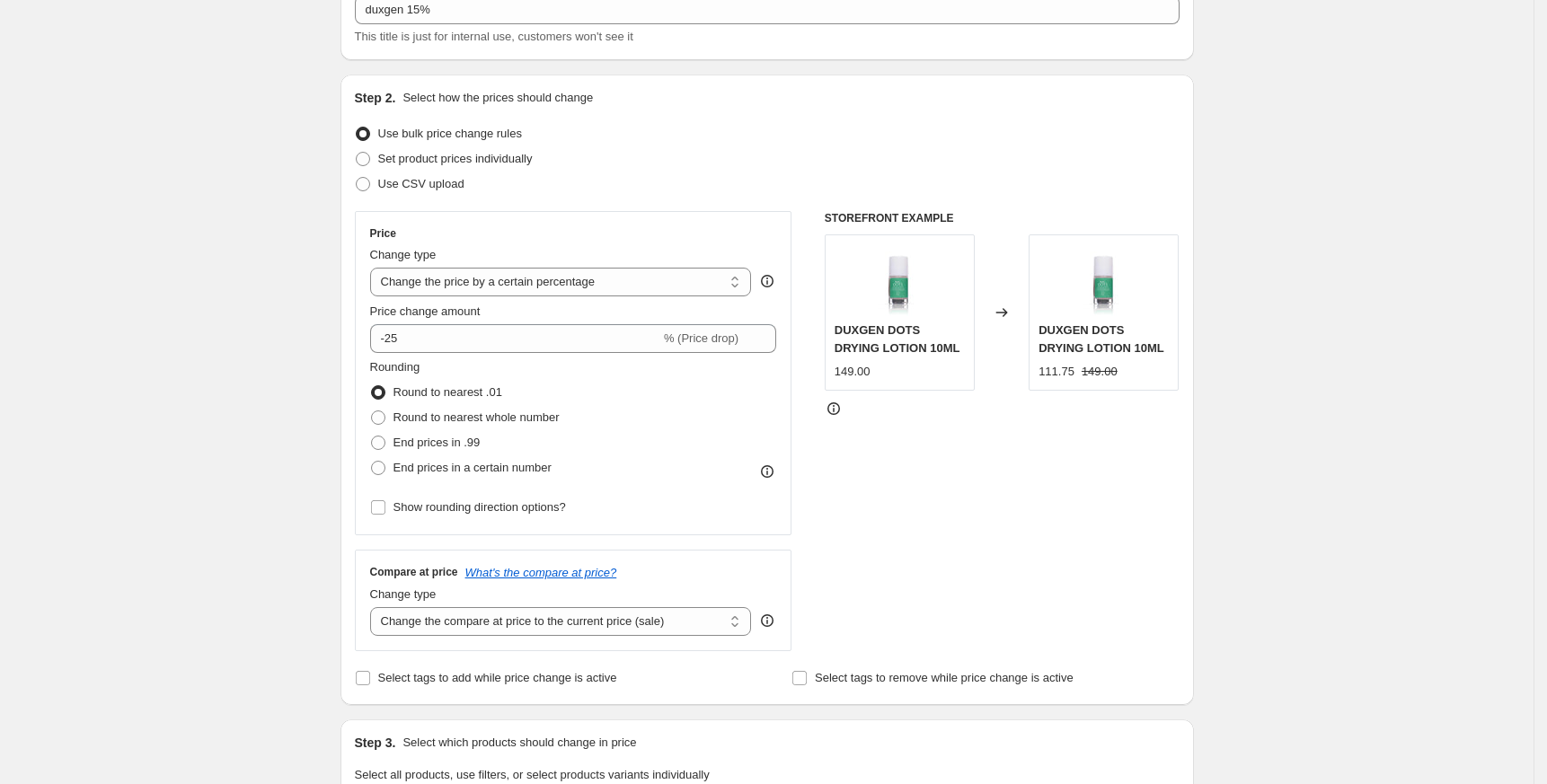
scroll to position [115, 0]
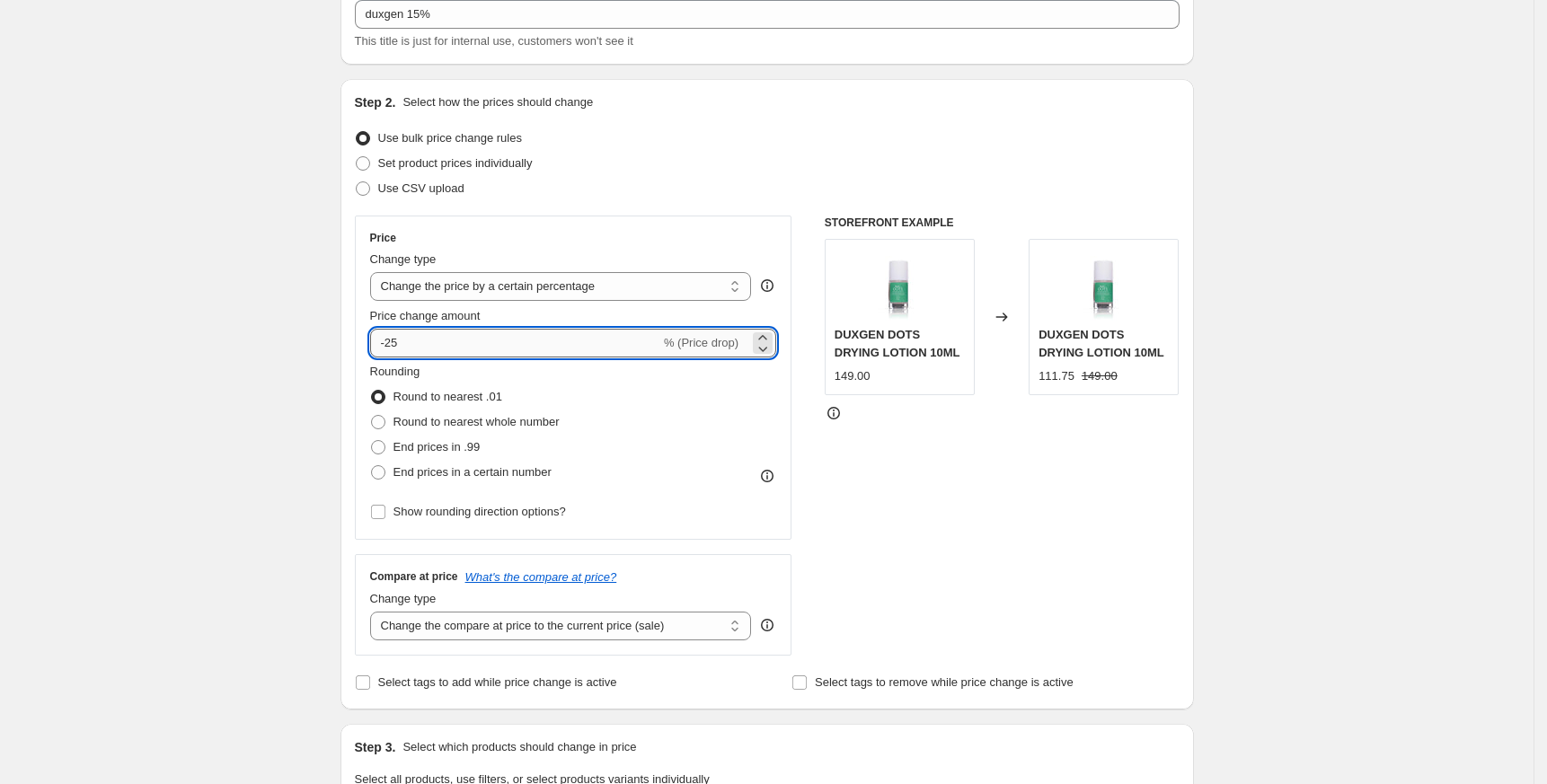
click at [406, 338] on input "-25" at bounding box center [515, 343] width 290 height 29
drag, startPoint x: 392, startPoint y: 343, endPoint x: 443, endPoint y: 343, distance: 51.0
click at [443, 343] on input "-25" at bounding box center [515, 343] width 290 height 29
type input "-15"
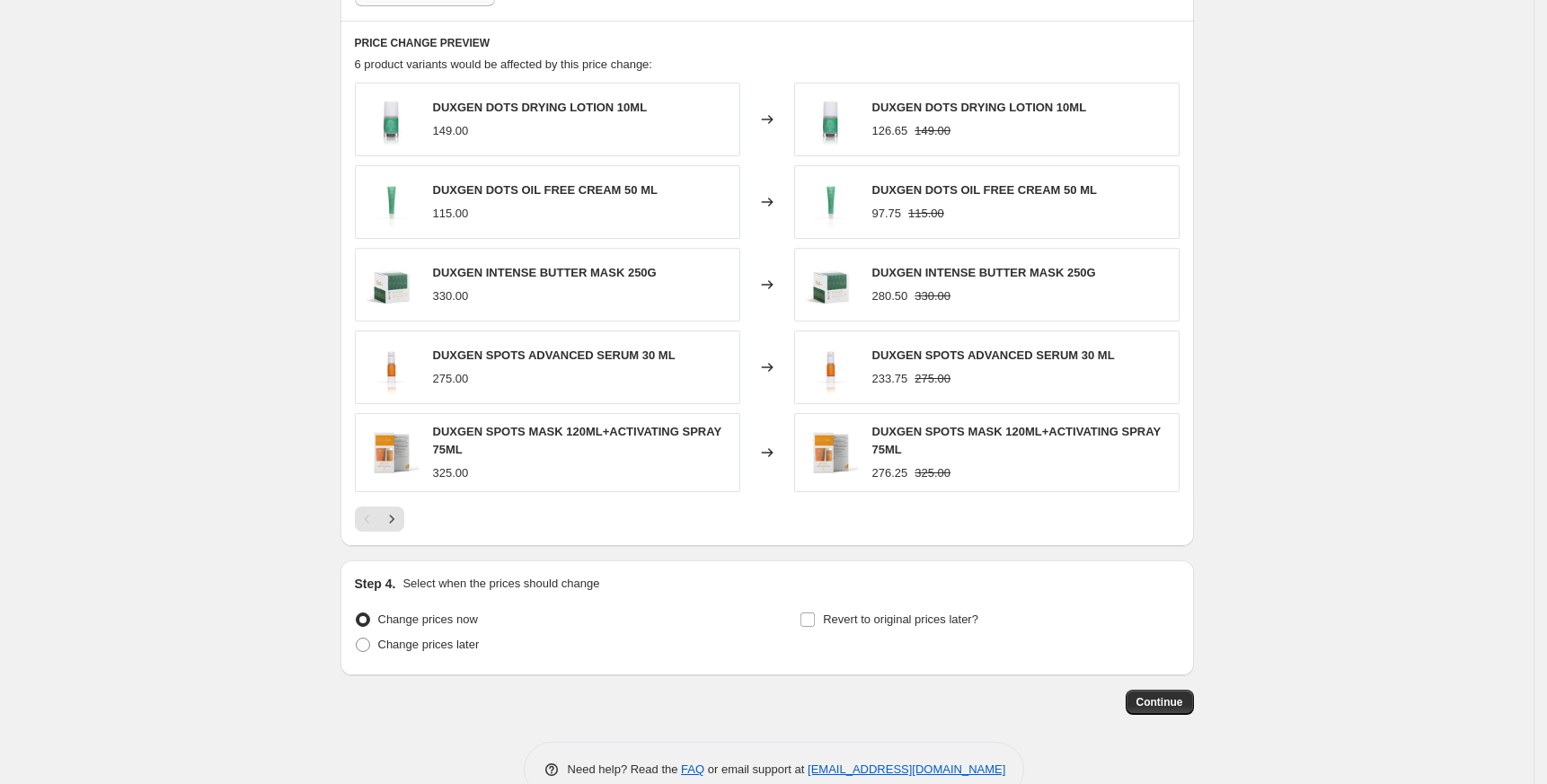
scroll to position [1072, 0]
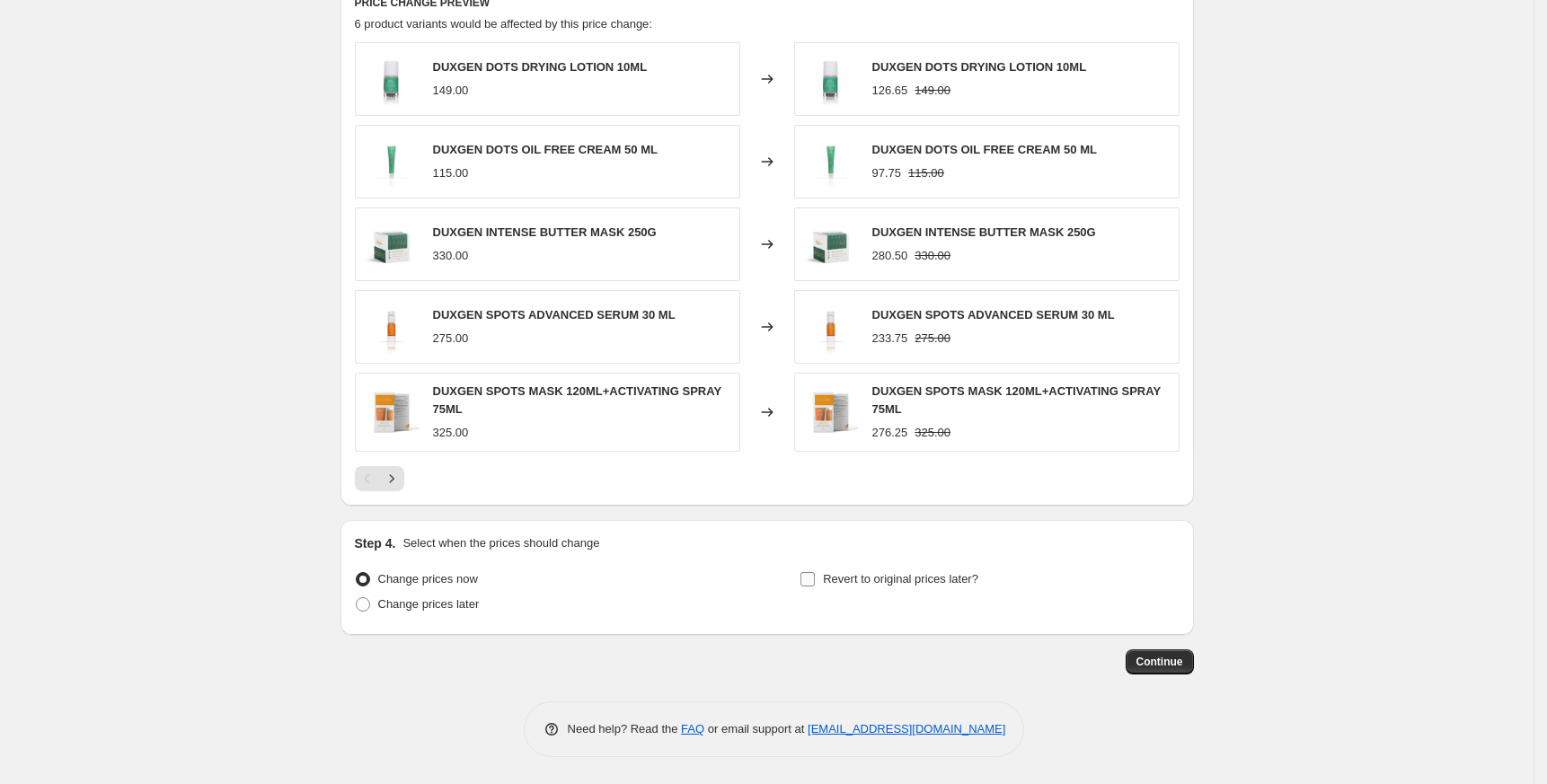
click at [870, 579] on span "Revert to original prices later?" at bounding box center [900, 579] width 155 height 14
click at [815, 579] on input "Revert to original prices later?" at bounding box center [807, 579] width 15 height 15
checkbox input "true"
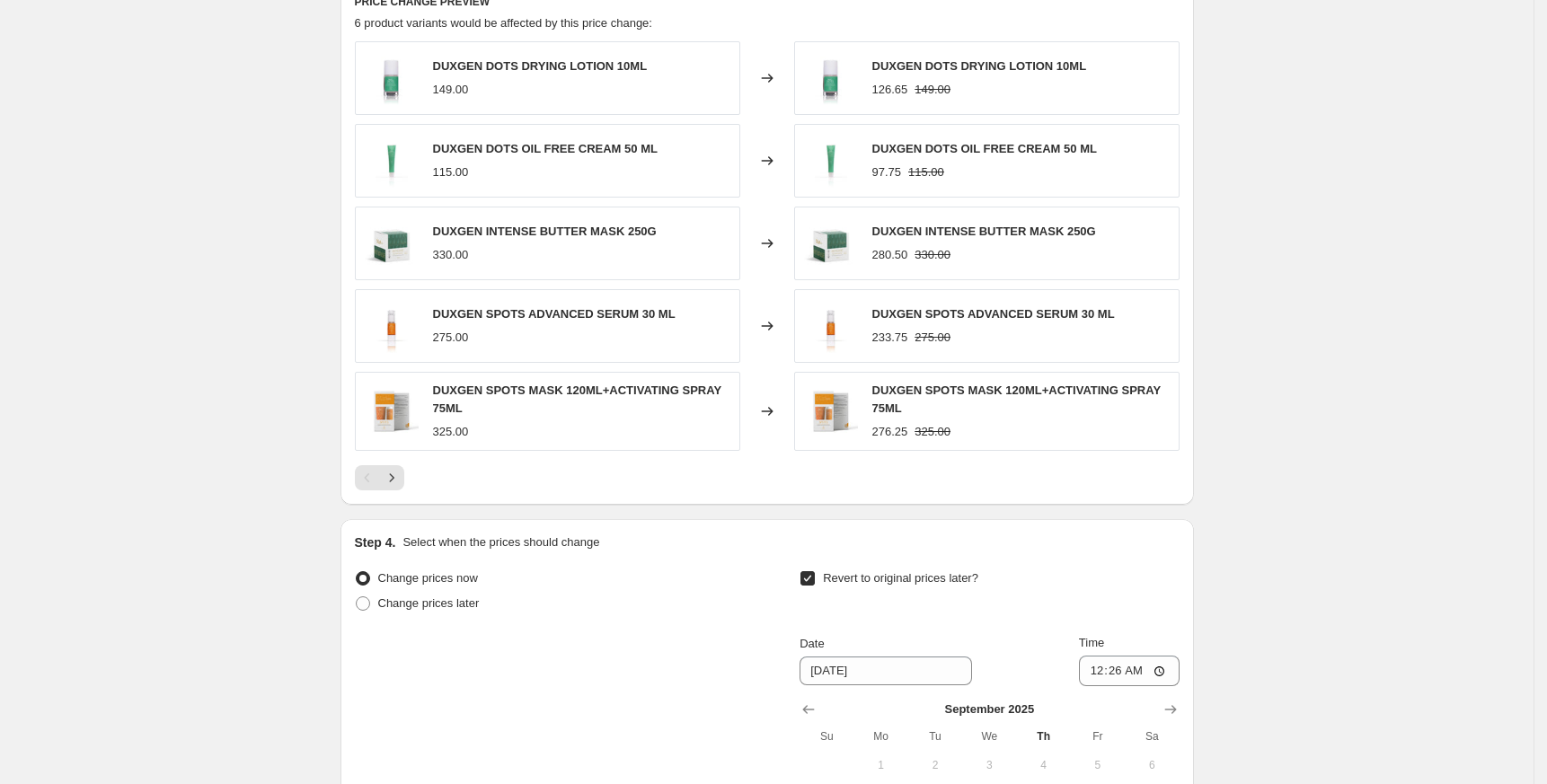
scroll to position [1380, 0]
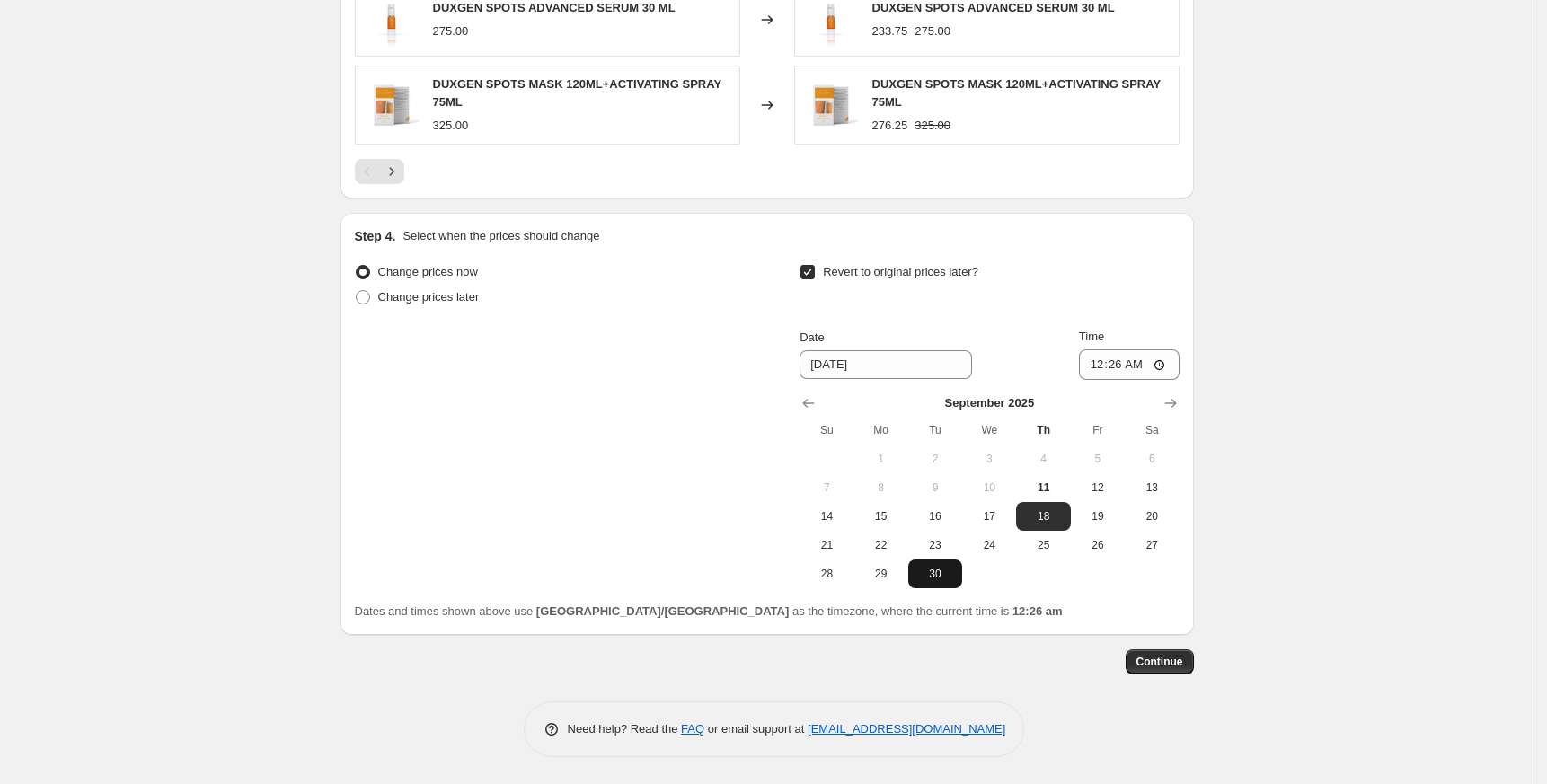
click at [943, 579] on span "30" at bounding box center [935, 573] width 40 height 15
click at [976, 541] on span "24" at bounding box center [989, 544] width 40 height 15
type input "[DATE]"
click at [1103, 368] on input "00:26" at bounding box center [1129, 364] width 101 height 31
type input "23:59"
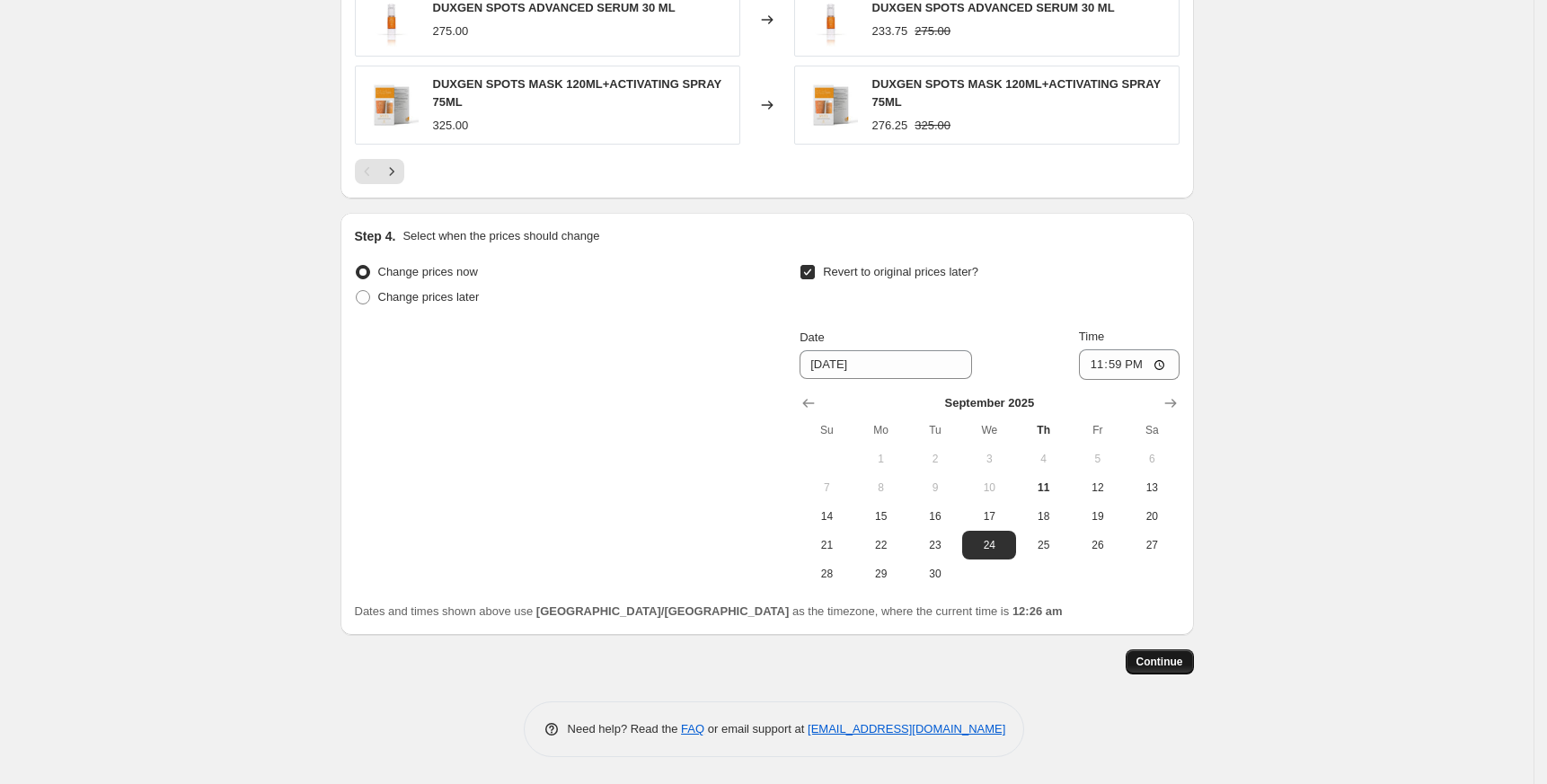
click at [1172, 668] on span "Continue" at bounding box center [1159, 661] width 47 height 15
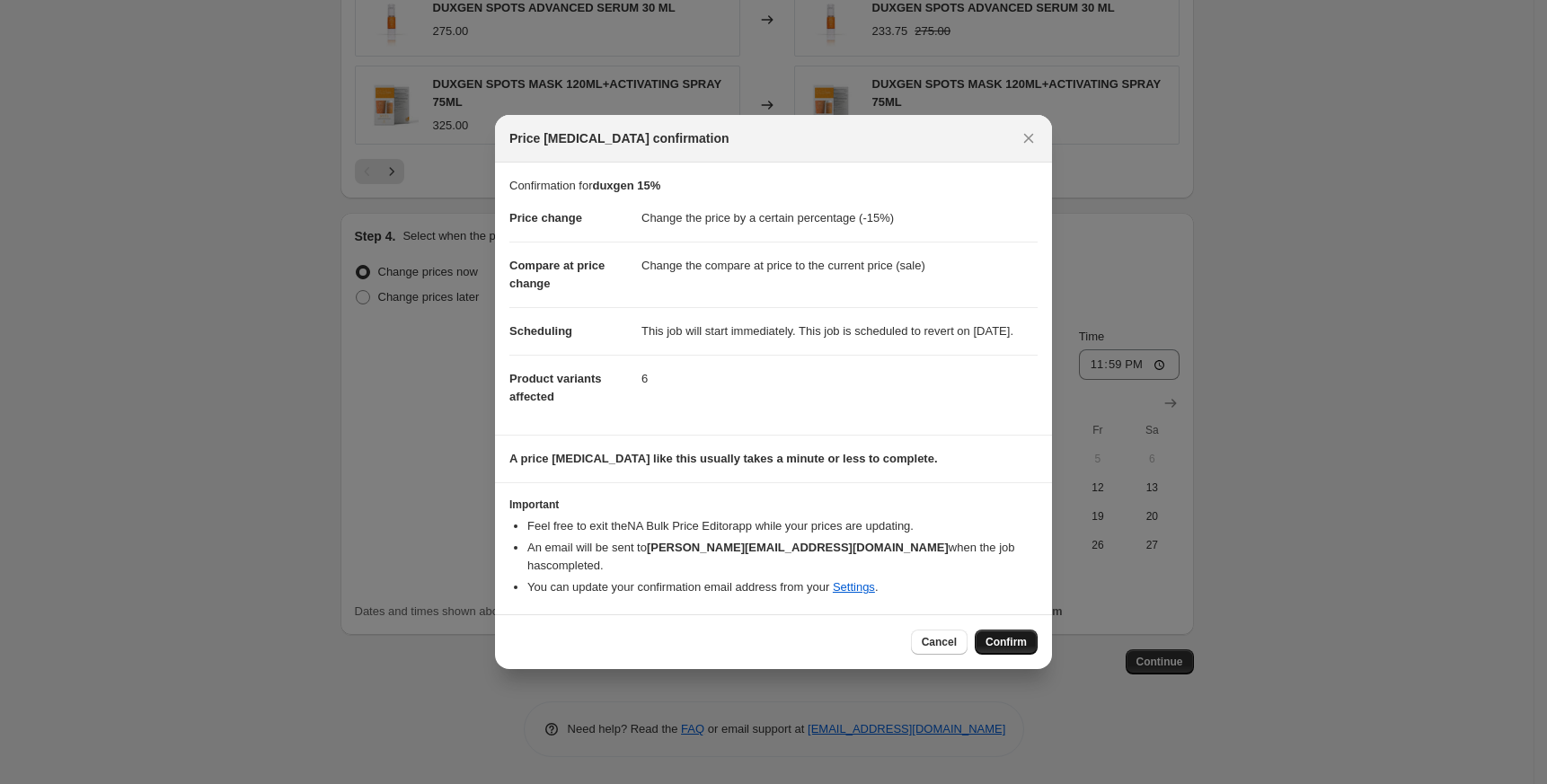
click at [999, 640] on span "Confirm" at bounding box center [1006, 641] width 42 height 15
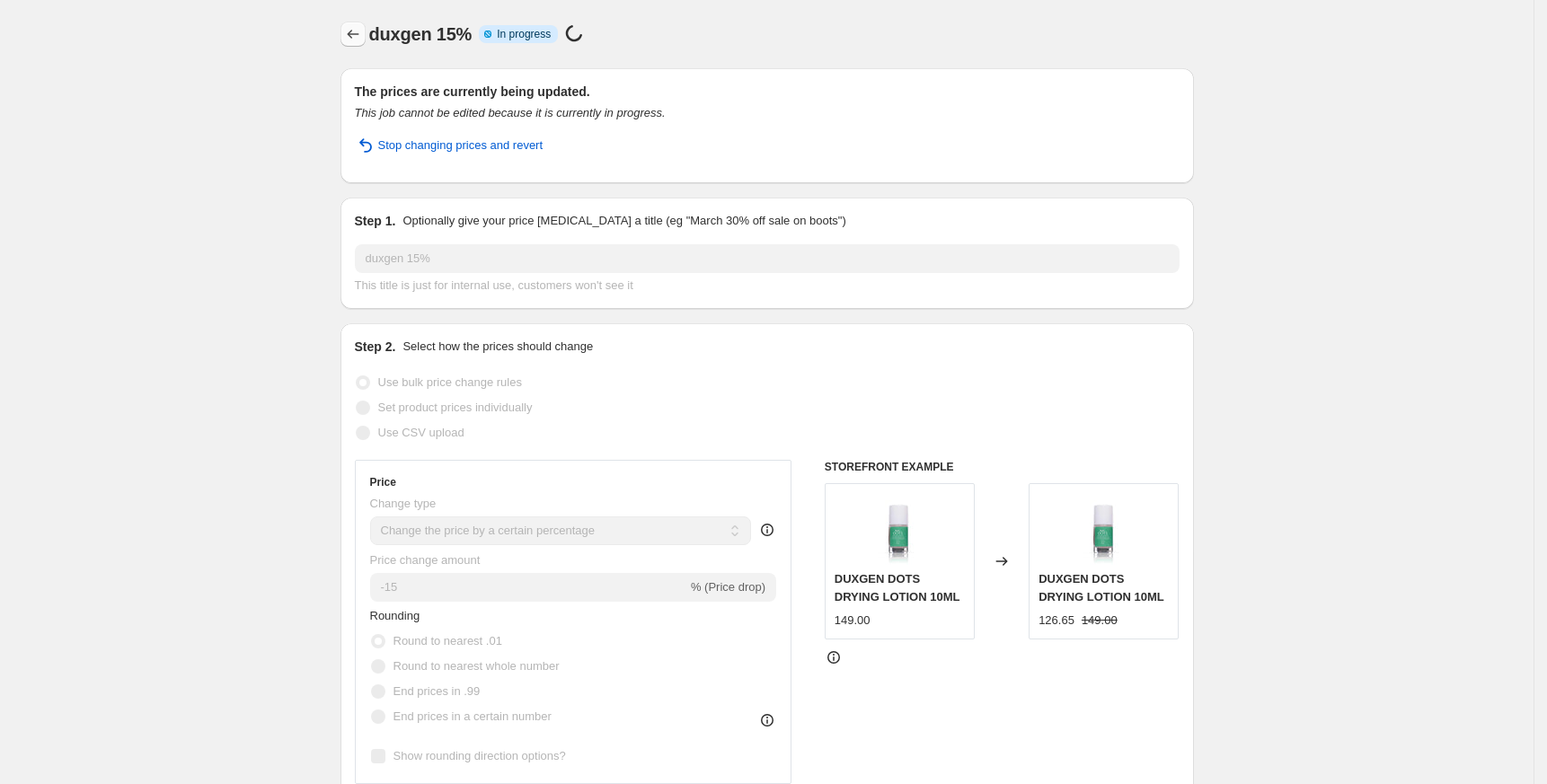
click at [363, 24] on button "Price change jobs" at bounding box center [353, 34] width 25 height 25
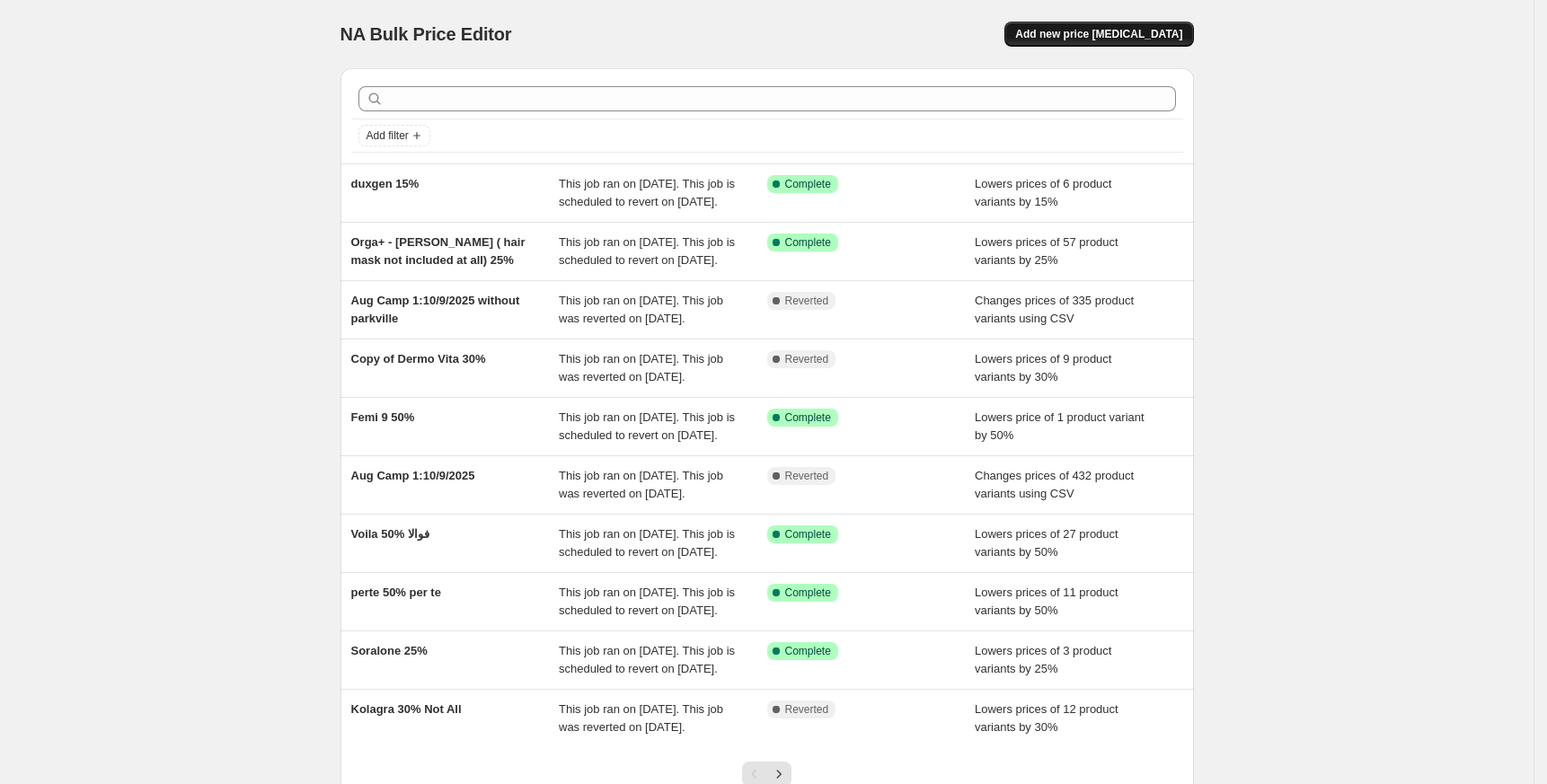
click at [1112, 44] on button "Add new price [MEDICAL_DATA]" at bounding box center [1098, 34] width 188 height 25
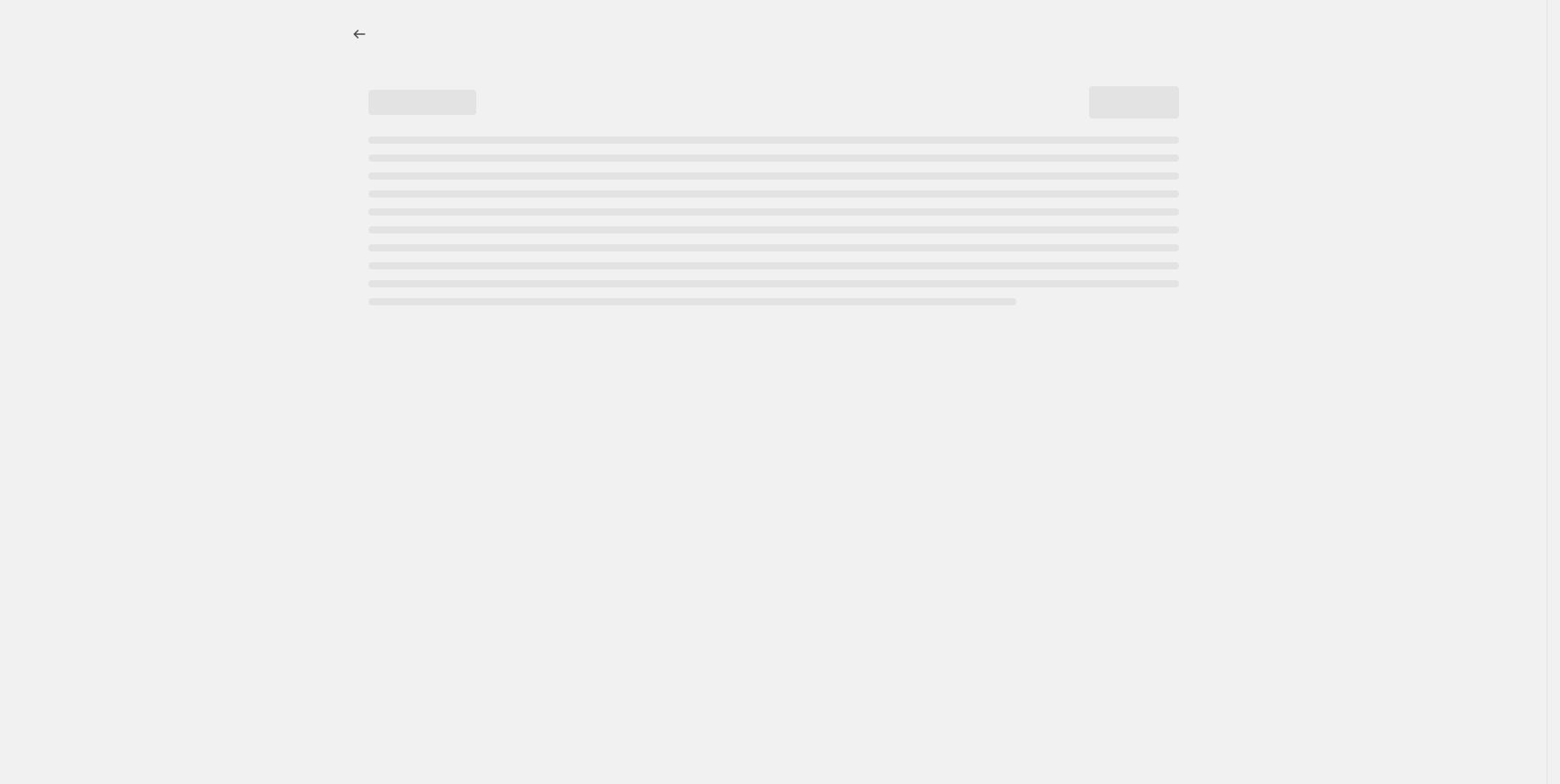
select select "percentage"
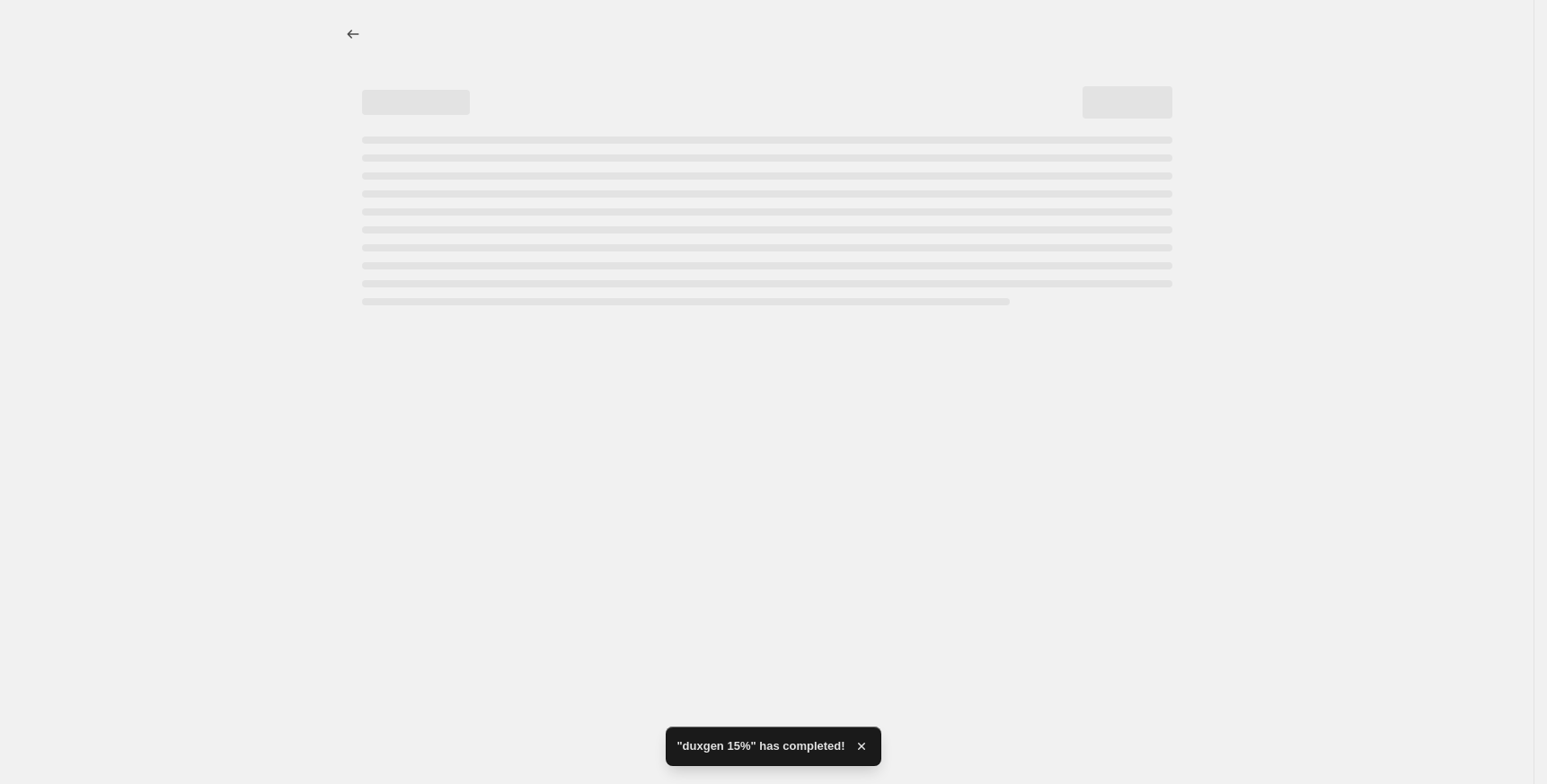
select select "percentage"
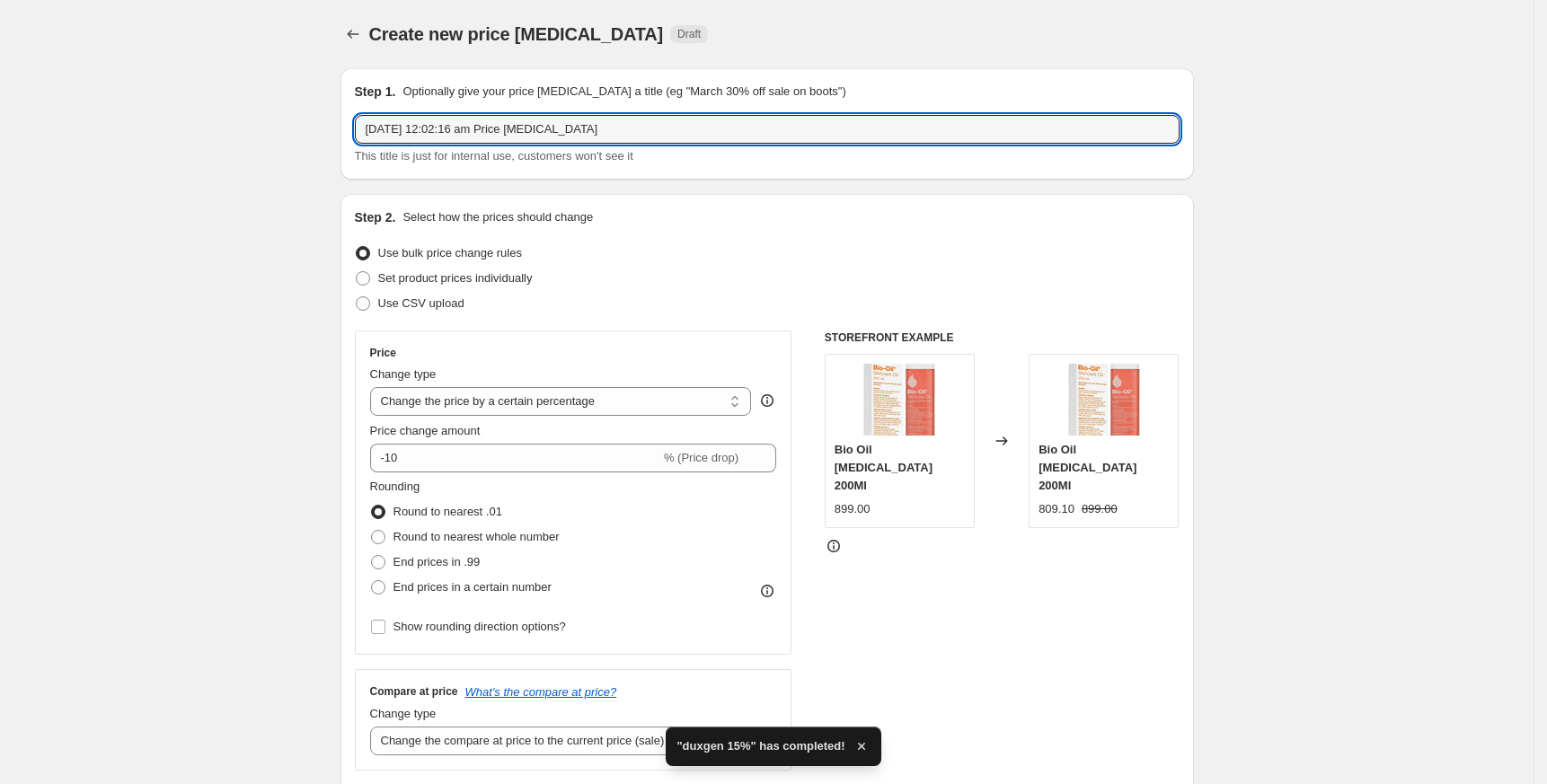
drag, startPoint x: 663, startPoint y: 128, endPoint x: 107, endPoint y: 124, distance: 556.0
drag, startPoint x: 614, startPoint y: 124, endPoint x: -158, endPoint y: 161, distance: 772.9
click at [0, 161] on html "Home Settings Plans Skip to content Create new price [MEDICAL_DATA]. This page …" at bounding box center [774, 392] width 1547 height 784
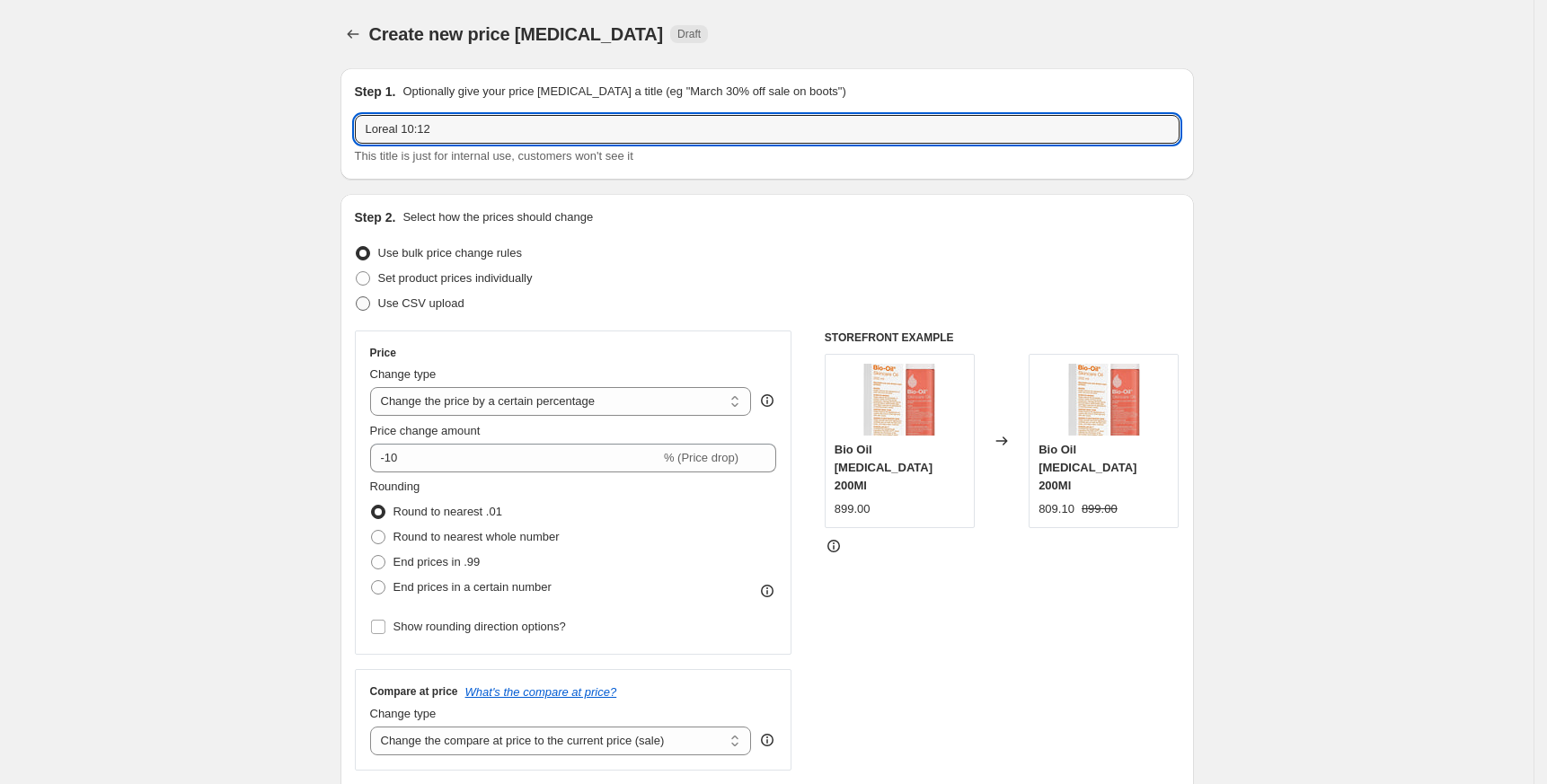
type input "Loreal 10:12"
click at [430, 299] on span "Use CSV upload" at bounding box center [421, 303] width 86 height 14
click at [357, 297] on input "Use CSV upload" at bounding box center [356, 296] width 1 height 1
radio input "true"
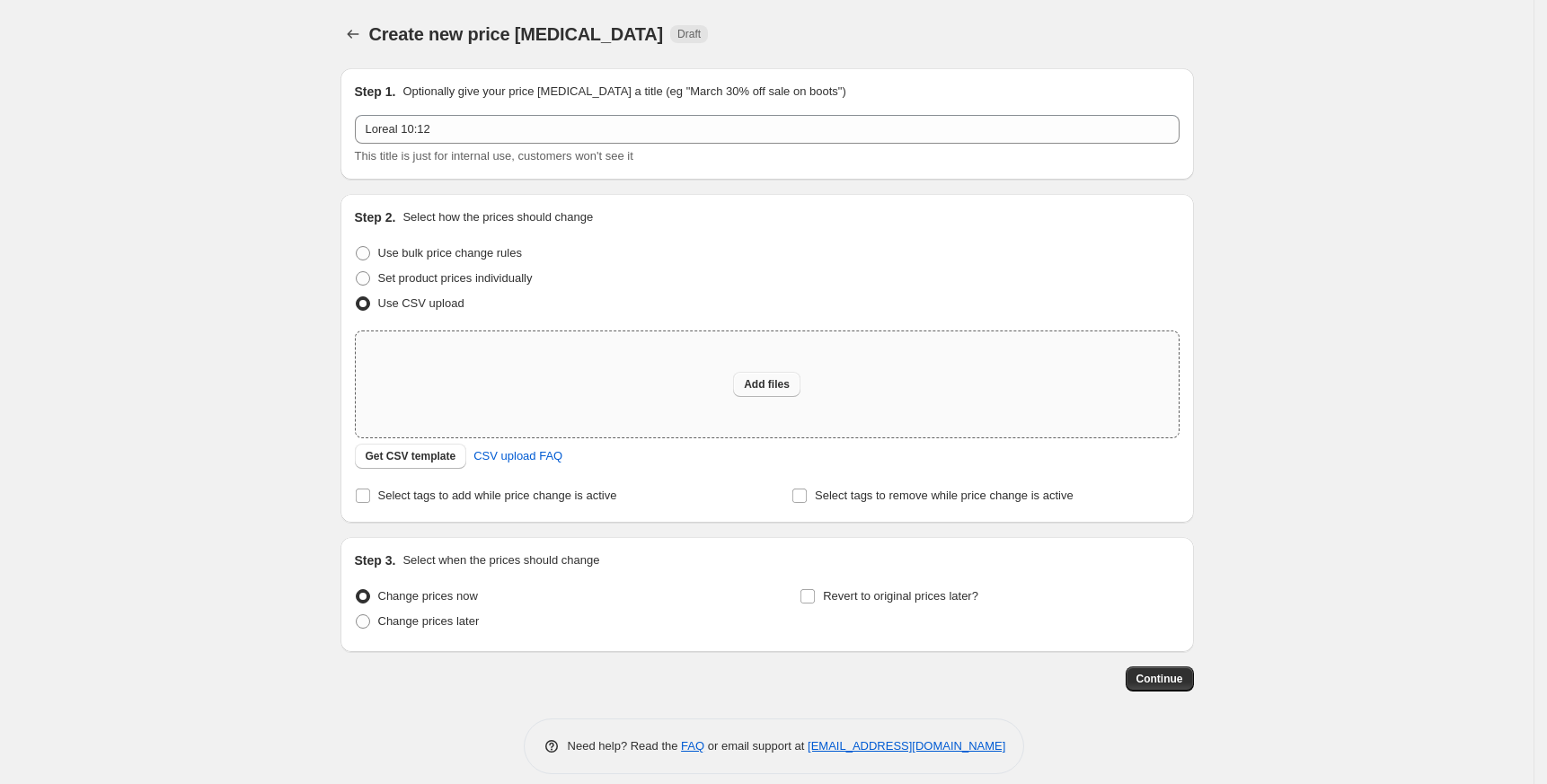
click at [753, 385] on span "Add files" at bounding box center [767, 384] width 46 height 15
type input "C:\fakepath\عروض سبتمبر - Loreal 10_12.csv"
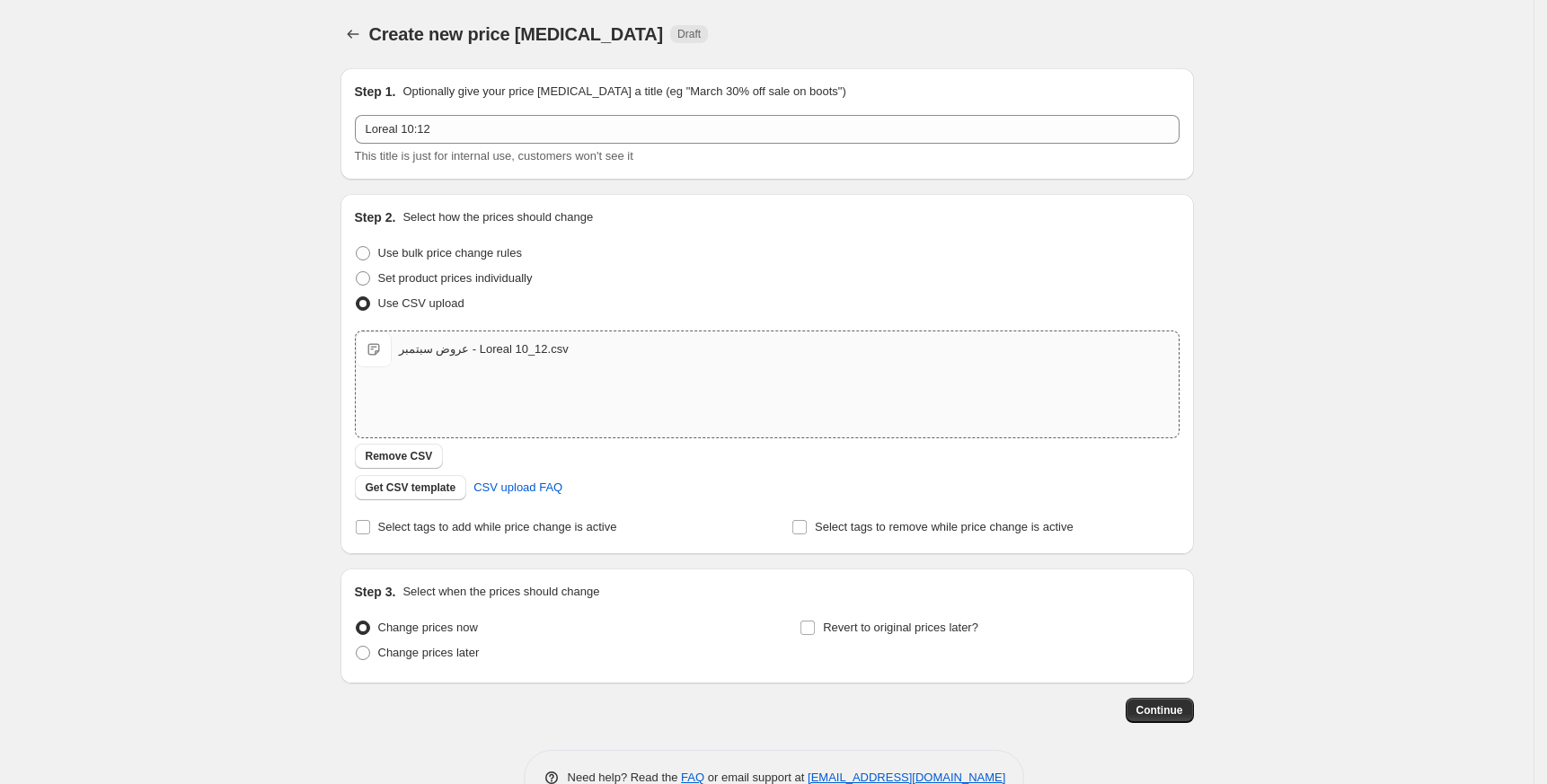
scroll to position [48, 0]
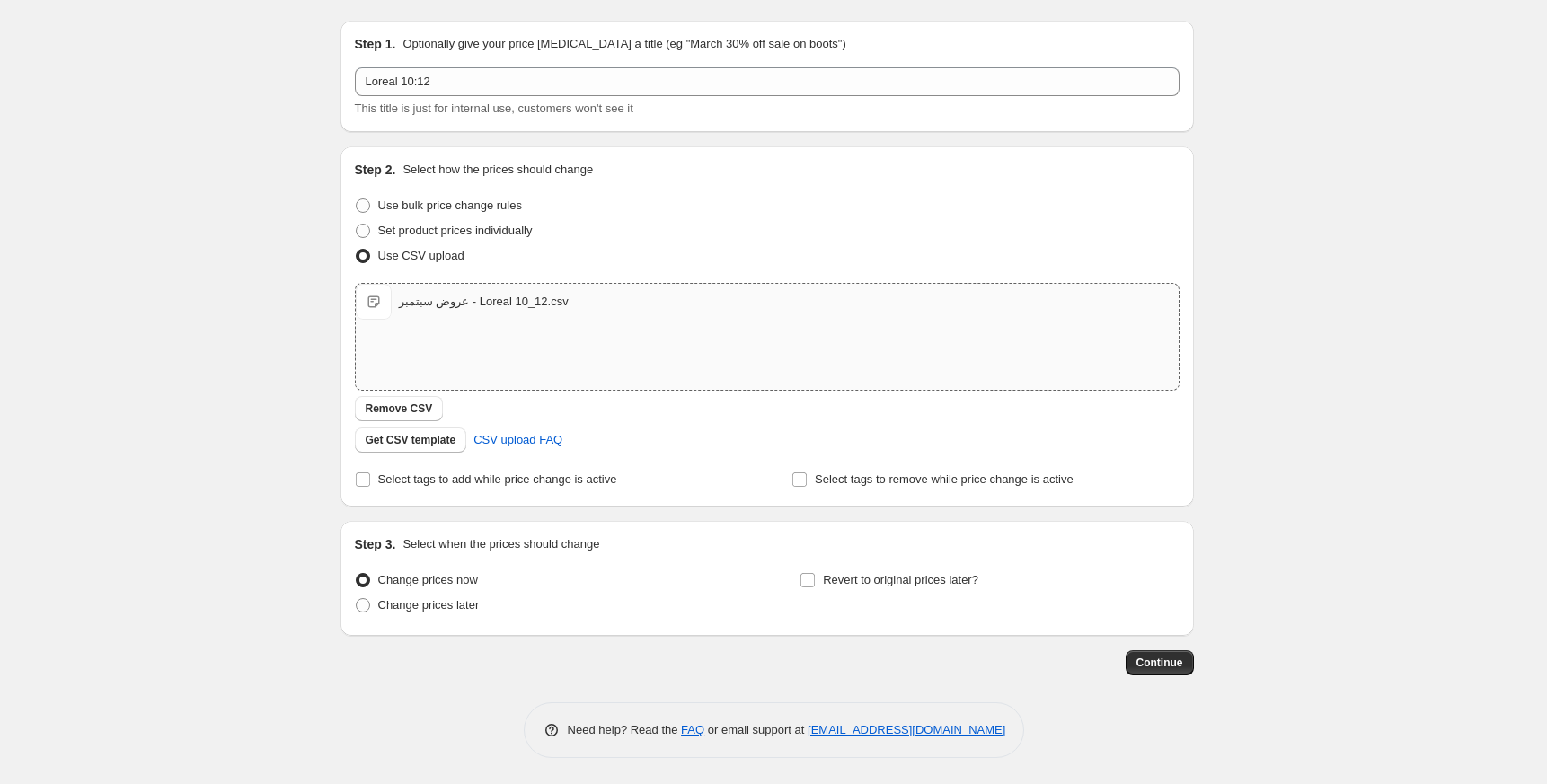
click at [997, 585] on div "Revert to original prices later?" at bounding box center [988, 594] width 379 height 53
click at [950, 582] on span "Revert to original prices later?" at bounding box center [900, 580] width 155 height 14
click at [815, 582] on input "Revert to original prices later?" at bounding box center [807, 580] width 15 height 15
checkbox input "true"
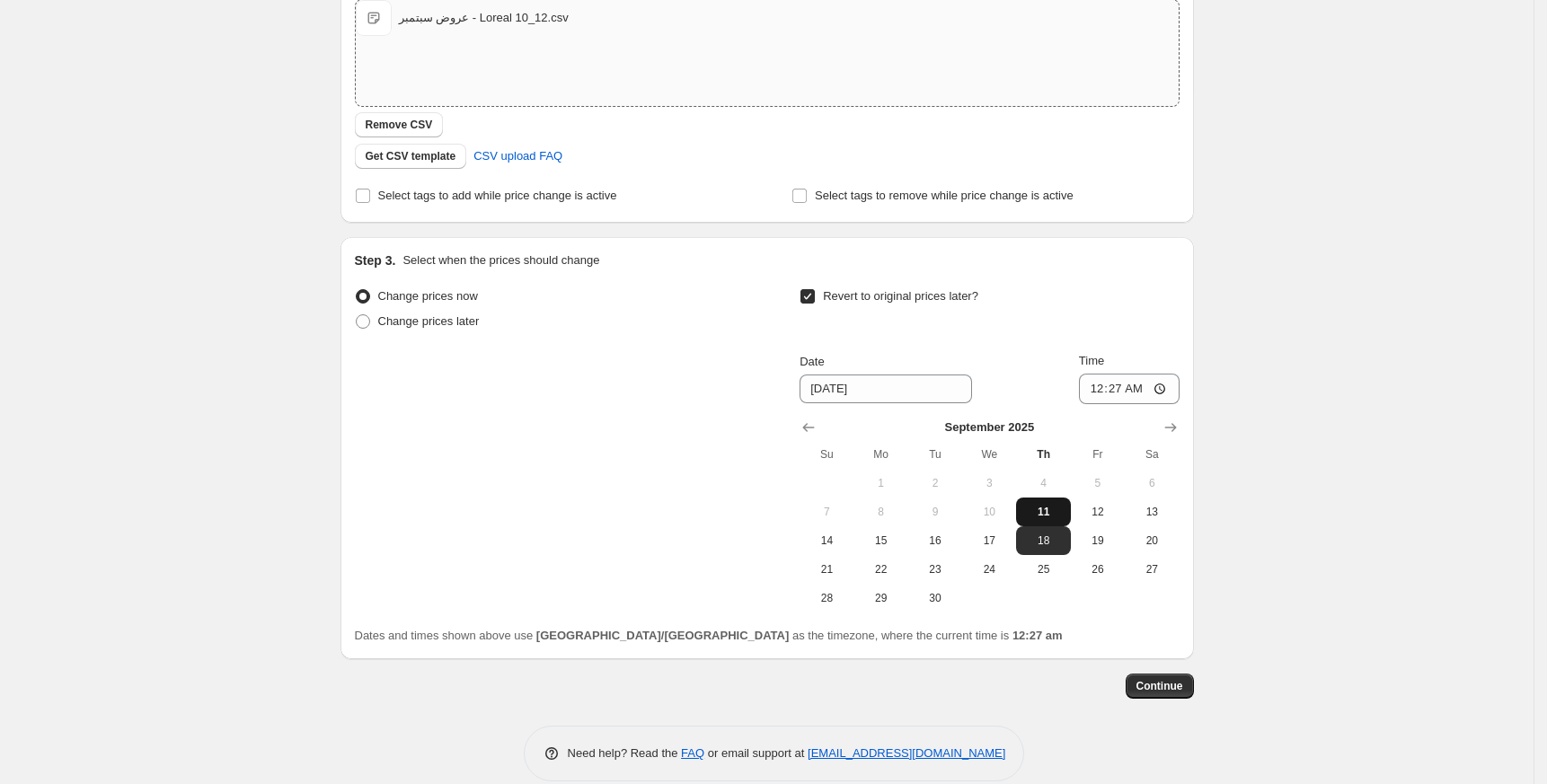
scroll to position [354, 0]
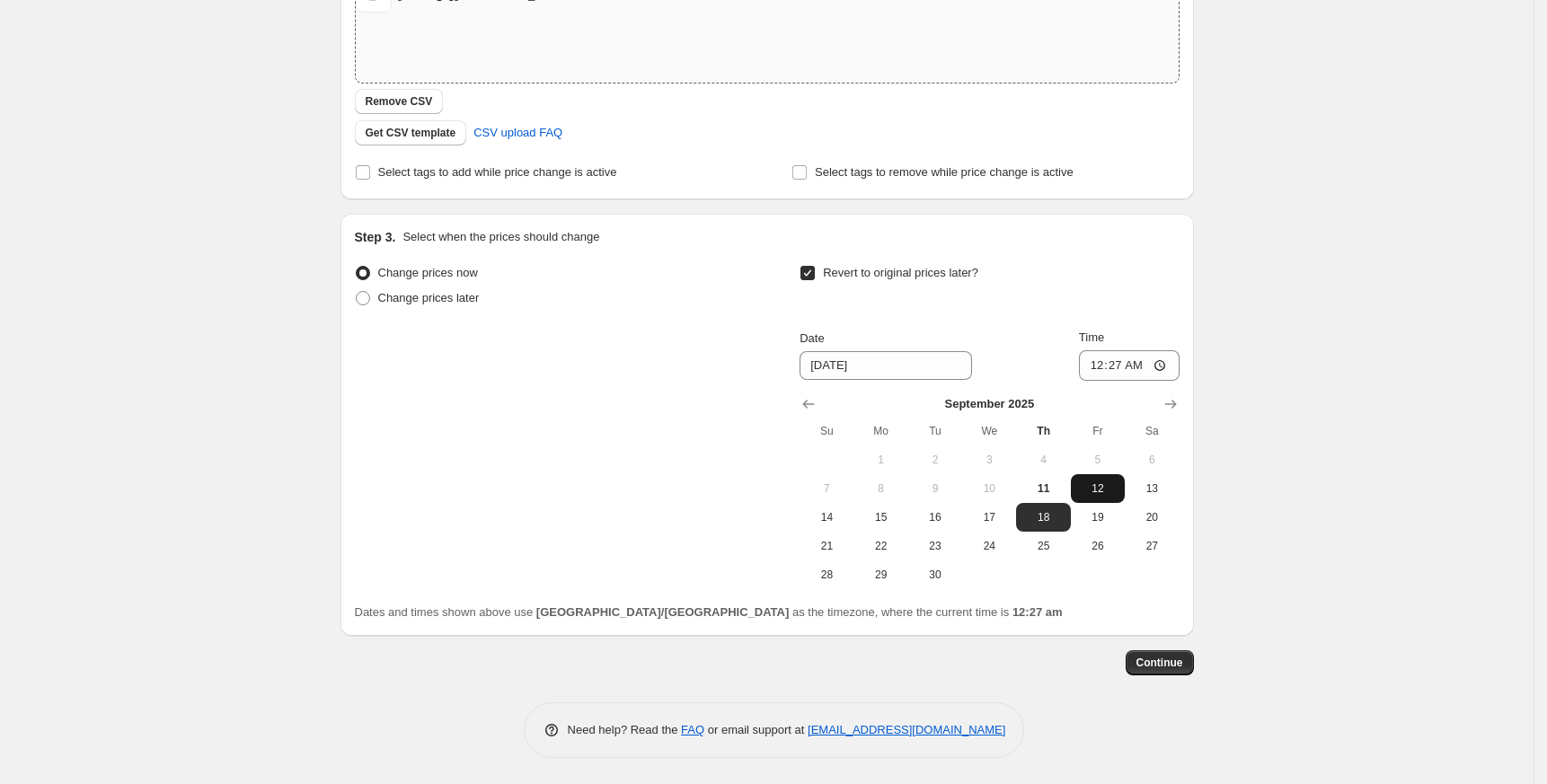
click at [1091, 483] on span "12" at bounding box center [1097, 488] width 40 height 15
type input "[DATE]"
click at [1106, 361] on input "00:27" at bounding box center [1129, 365] width 101 height 31
type input "23:59"
click at [1183, 659] on span "Continue" at bounding box center [1159, 662] width 47 height 15
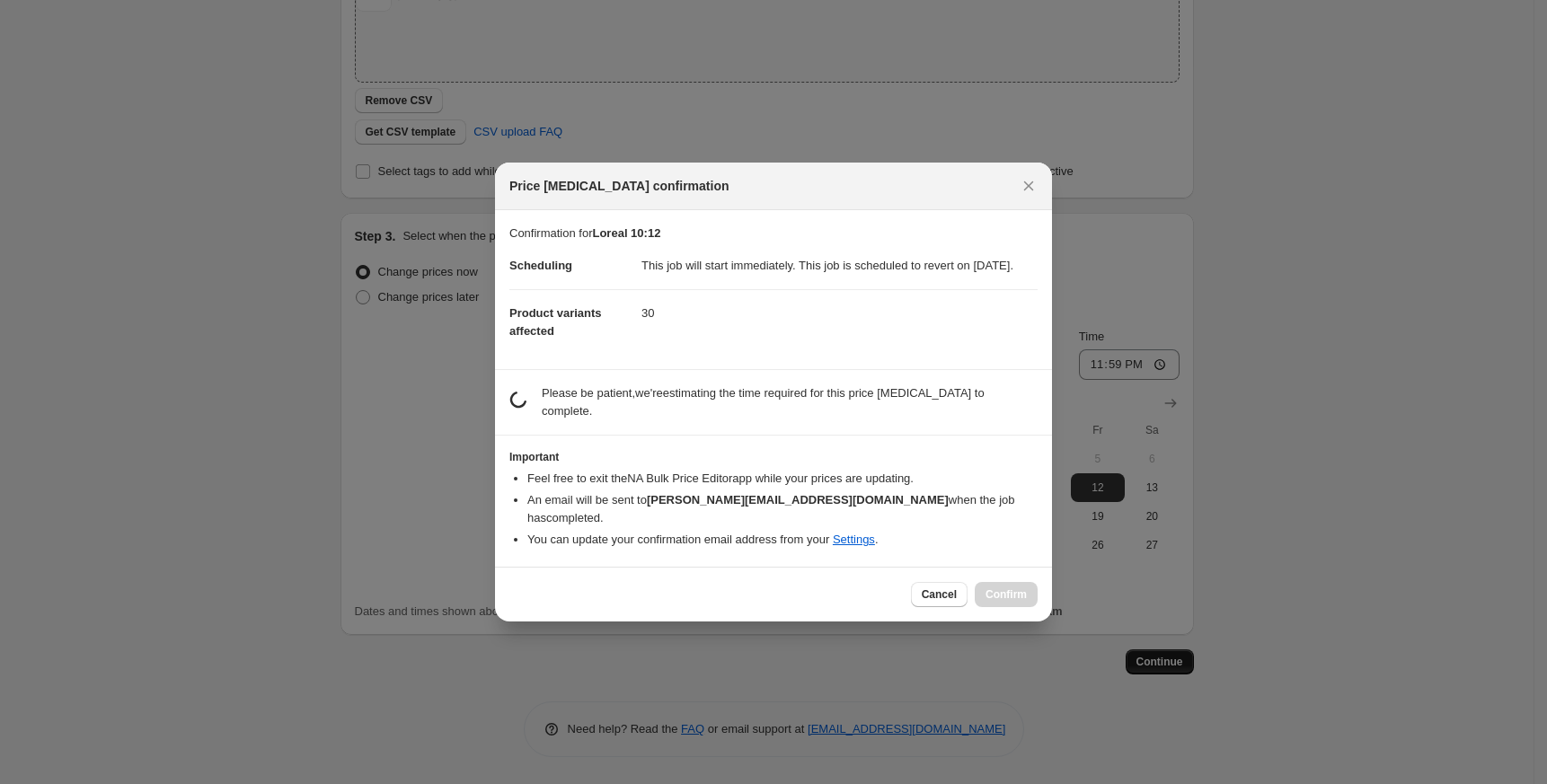
scroll to position [0, 0]
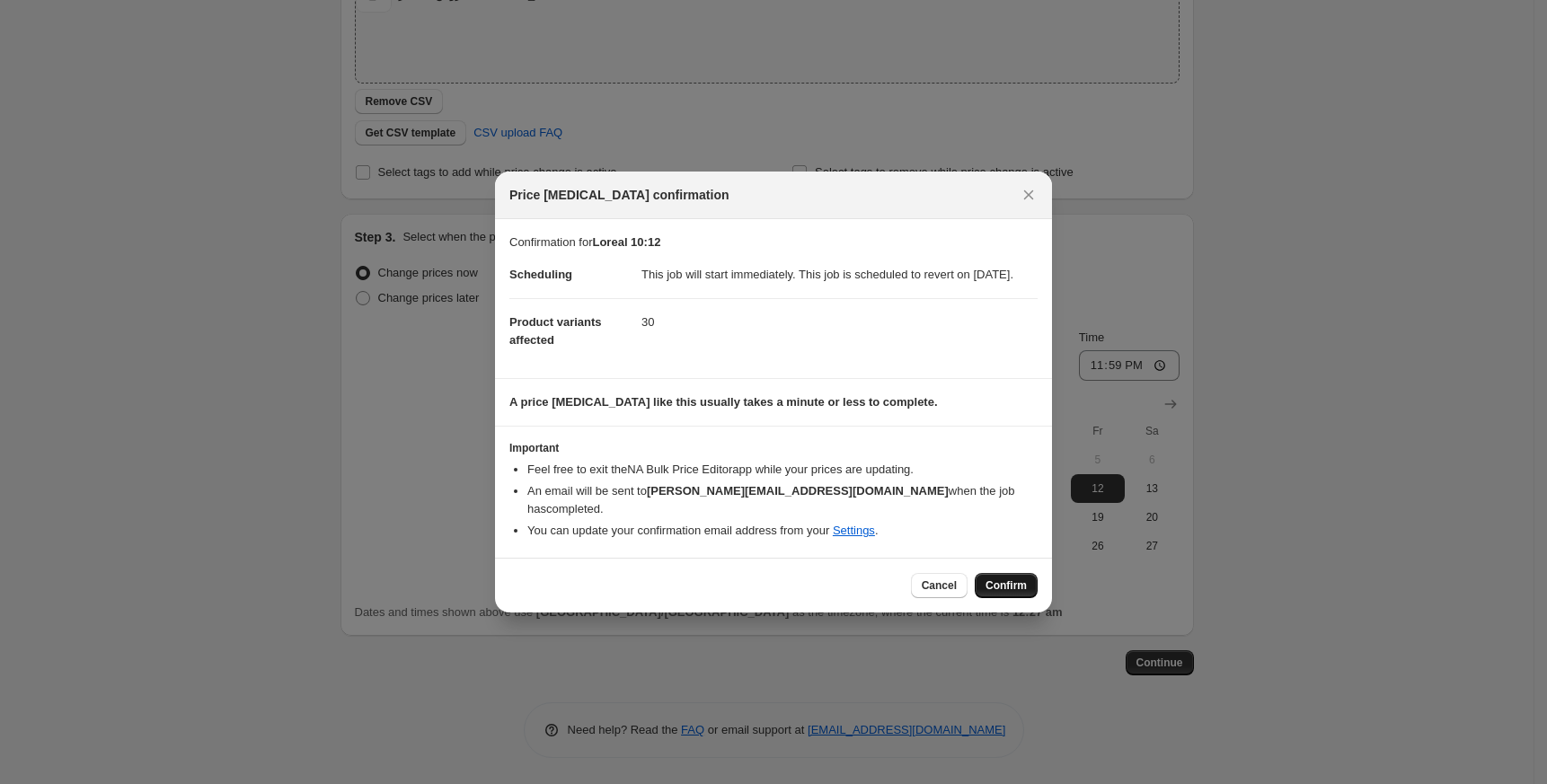
click at [989, 573] on button "Confirm" at bounding box center [1005, 585] width 62 height 25
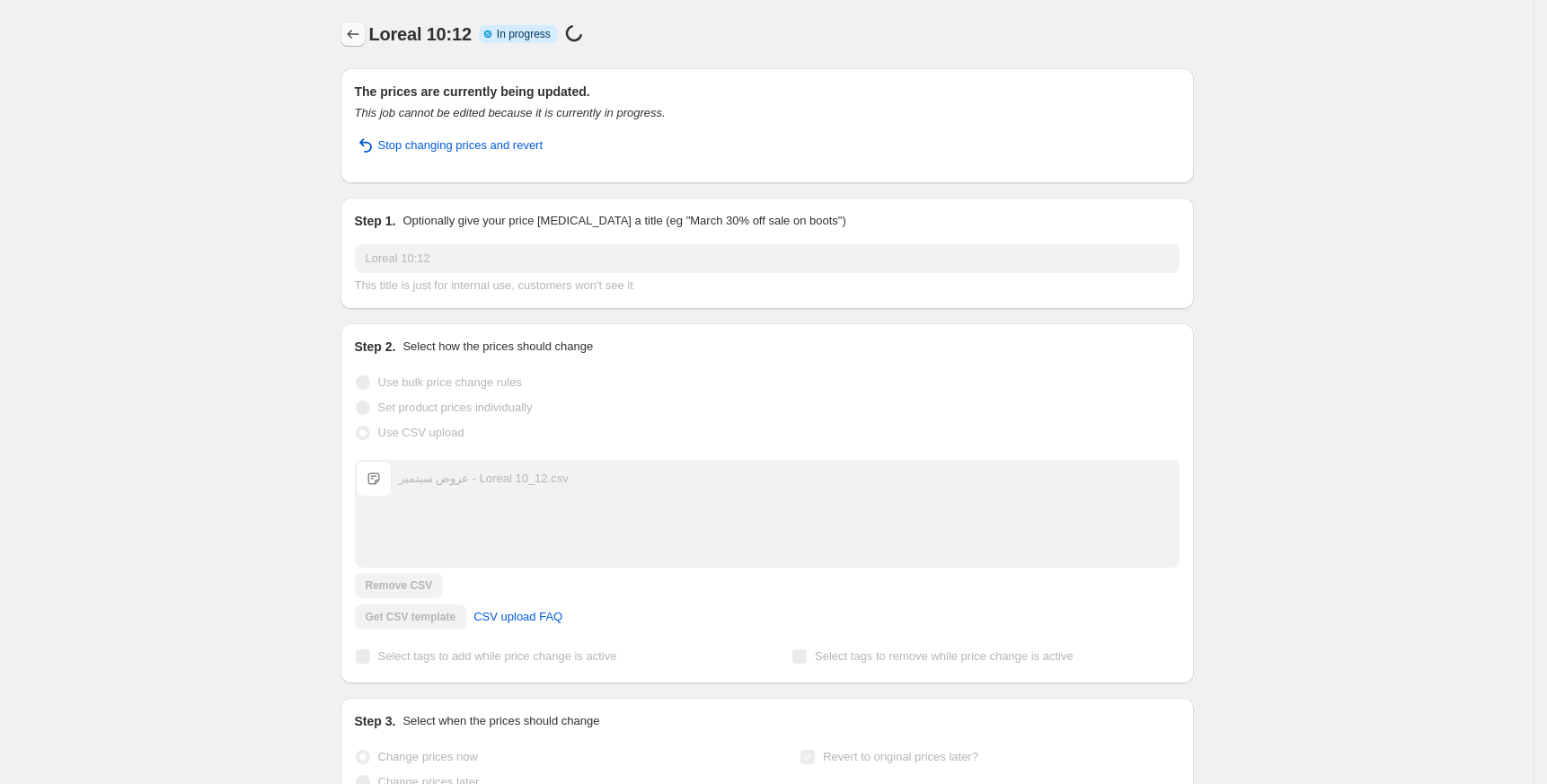
click at [358, 39] on icon "Price change jobs" at bounding box center [353, 34] width 18 height 18
